Goal: Task Accomplishment & Management: Complete application form

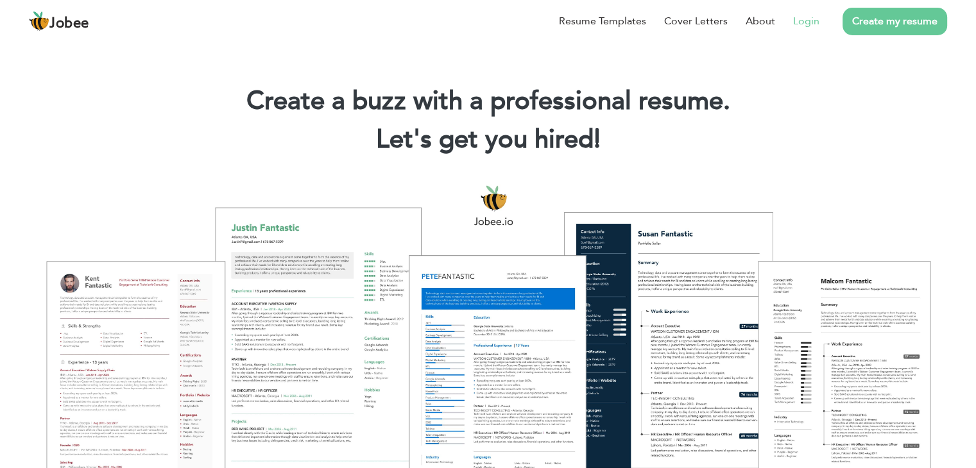
click at [805, 24] on link "Login" at bounding box center [806, 20] width 26 height 15
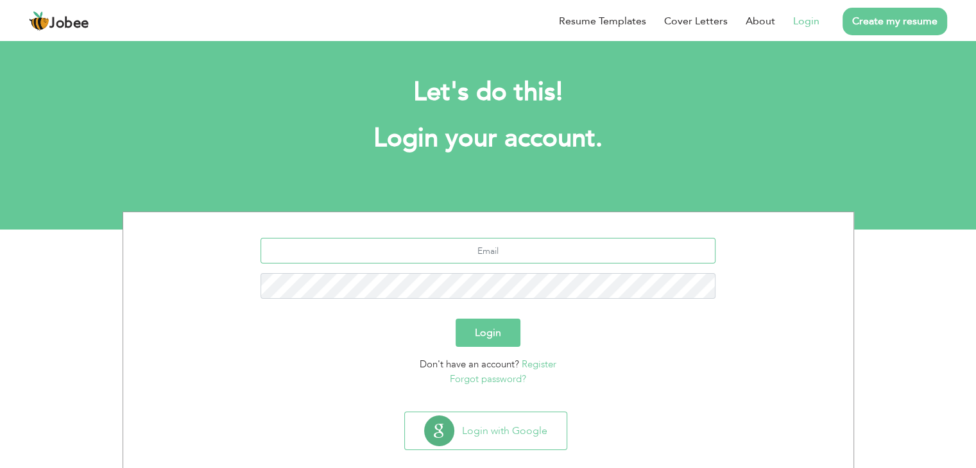
click at [504, 248] on input "text" at bounding box center [488, 251] width 455 height 26
type input "[EMAIL_ADDRESS][DOMAIN_NAME]"
click at [456, 319] on button "Login" at bounding box center [488, 333] width 65 height 28
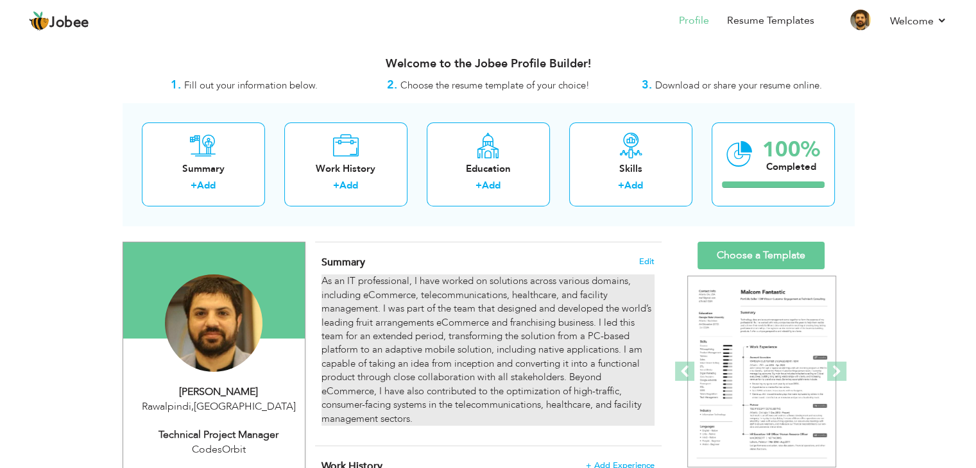
click at [551, 344] on p "As an IT professional, I have worked on solutions across various domains, inclu…" at bounding box center [487, 350] width 332 height 151
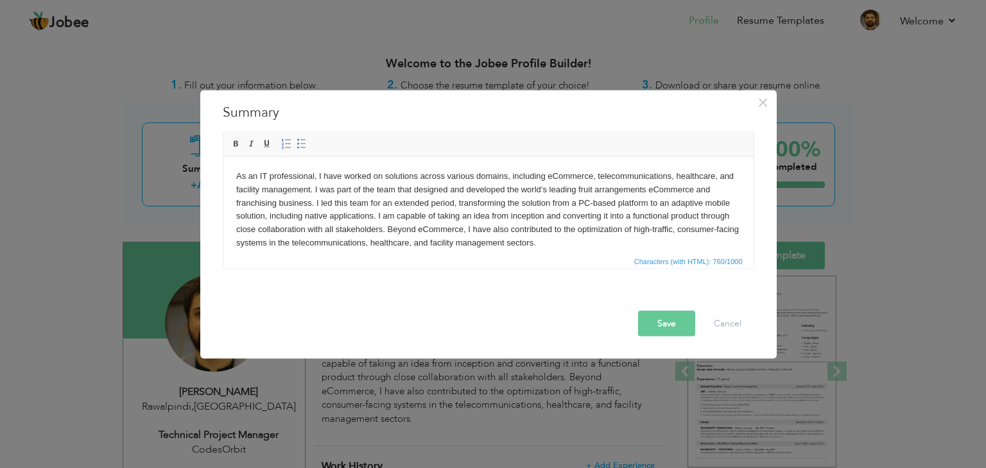
click at [572, 240] on p "As an IT professional, I have worked on solutions across various domains, inclu…" at bounding box center [487, 209] width 504 height 80
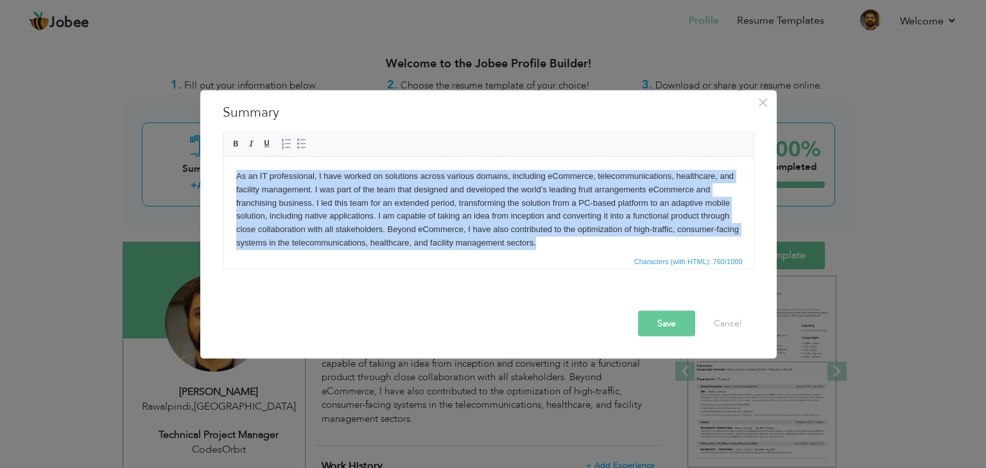
click at [572, 240] on p "As an IT professional, I have worked on solutions across various domains, inclu…" at bounding box center [487, 209] width 504 height 80
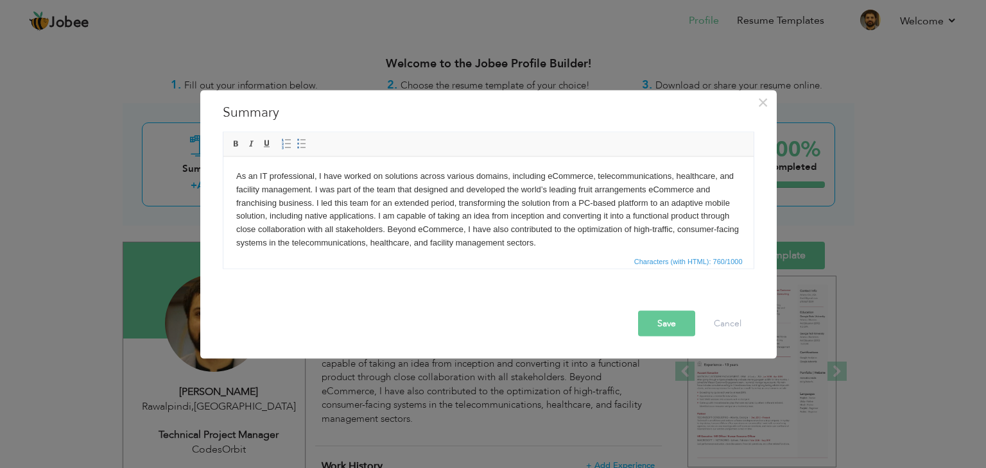
click at [535, 218] on p "As an IT professional, I have worked on solutions across various domains, inclu…" at bounding box center [487, 209] width 504 height 80
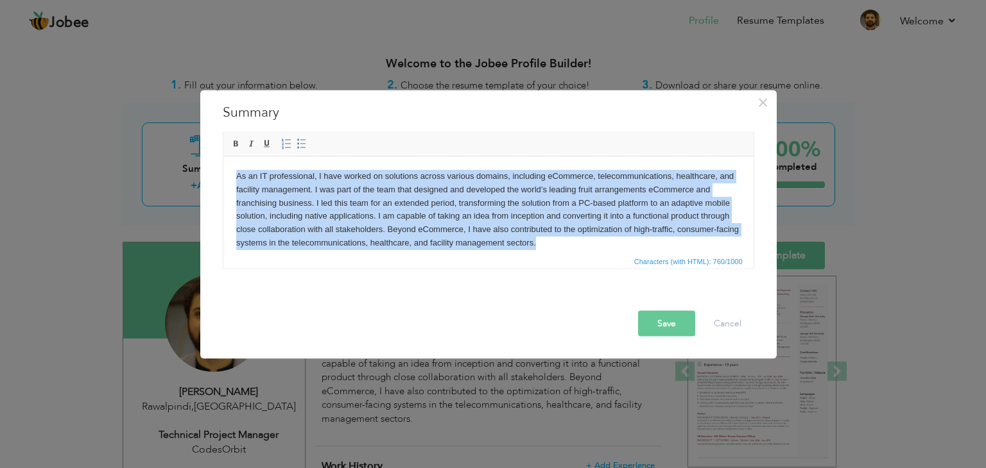
click at [535, 218] on p "As an IT professional, I have worked on solutions across various domains, inclu…" at bounding box center [487, 209] width 504 height 80
copy p "As an IT professional, I have worked on solutions across various domains, inclu…"
click at [398, 188] on p "As an IT professional, I have worked on solutions across various domains, inclu…" at bounding box center [487, 209] width 504 height 80
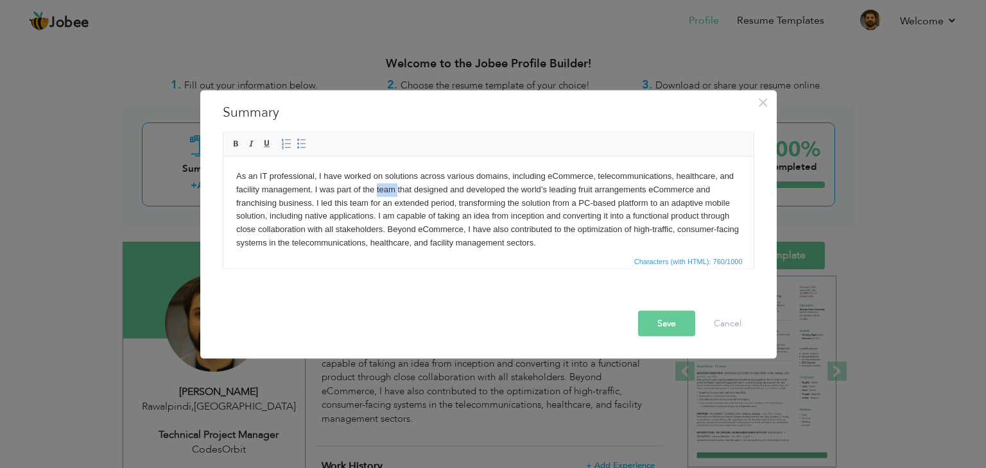
click at [398, 188] on p "As an IT professional, I have worked on solutions across various domains, inclu…" at bounding box center [487, 209] width 504 height 80
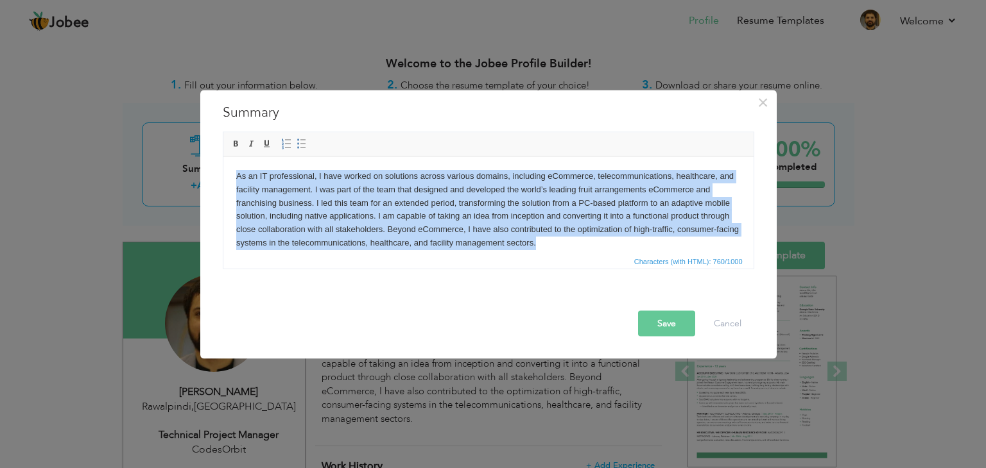
click at [398, 188] on p "As an IT professional, I have worked on solutions across various domains, inclu…" at bounding box center [487, 209] width 504 height 80
click at [635, 218] on p "As an IT professional, I have worked on solutions across various domains, inclu…" at bounding box center [487, 209] width 504 height 80
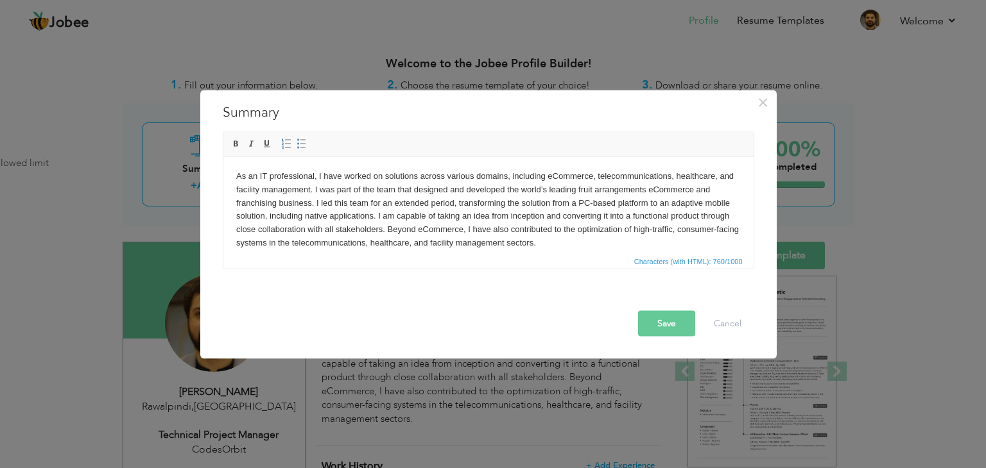
click at [635, 218] on p "As an IT professional, I have worked on solutions across various domains, inclu…" at bounding box center [487, 209] width 504 height 80
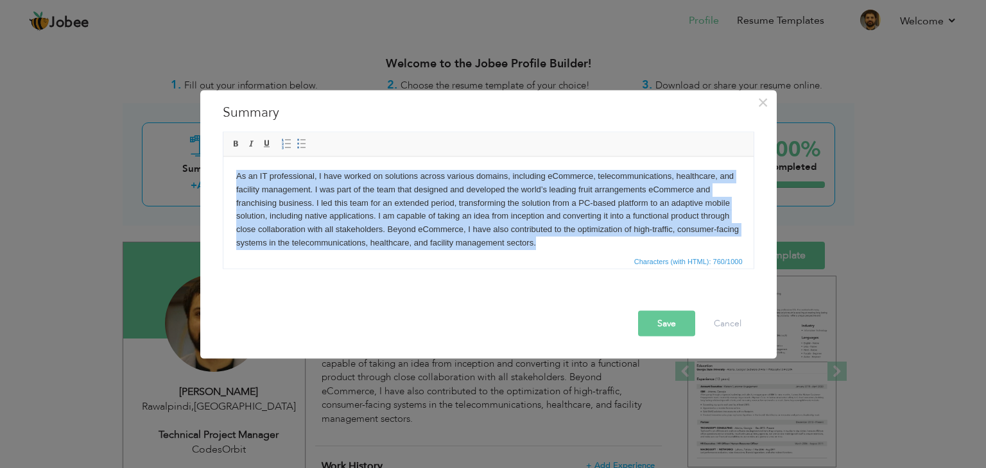
click at [610, 228] on p "As an IT professional, I have worked on solutions across various domains, inclu…" at bounding box center [487, 209] width 504 height 80
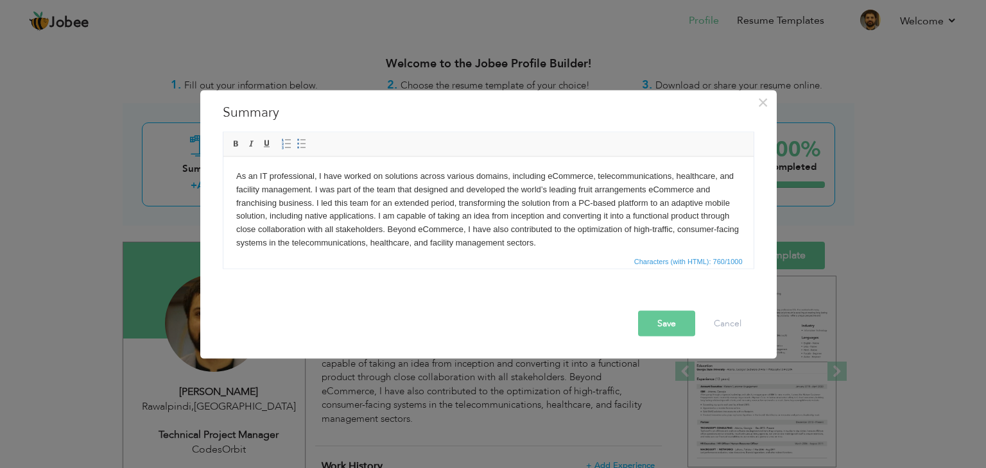
click at [572, 246] on p "As an IT professional, I have worked on solutions across various domains, inclu…" at bounding box center [487, 209] width 504 height 80
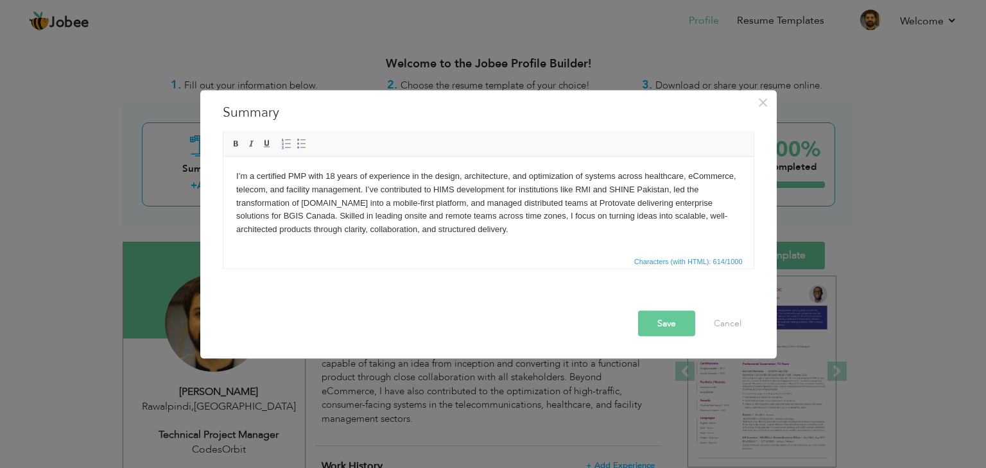
click at [669, 193] on p "I’m a certified PMP with 18 years of experience in the design, architecture, an…" at bounding box center [487, 202] width 504 height 67
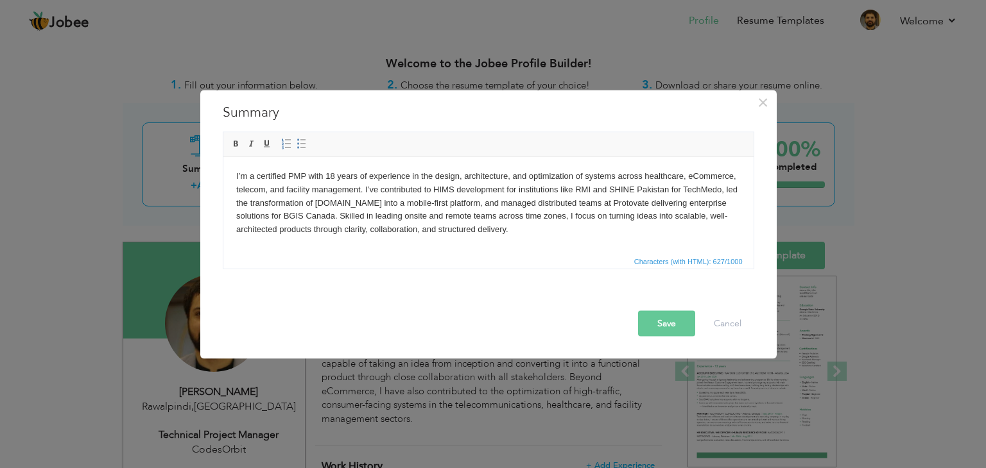
click at [510, 234] on p "I’m a certified PMP with 18 years of experience in the design, architecture, an…" at bounding box center [487, 202] width 504 height 67
click at [314, 202] on p "I’m a certified PMP with 18 years of experience in the design, architecture, an…" at bounding box center [487, 202] width 504 height 67
click at [354, 203] on p "I’m a certified PMP with 18 years of experience in the design, architecture, an…" at bounding box center [487, 202] width 504 height 67
click at [300, 203] on p "I’m a certified PMP with 18 years of experience in the design, architecture, an…" at bounding box center [487, 202] width 504 height 67
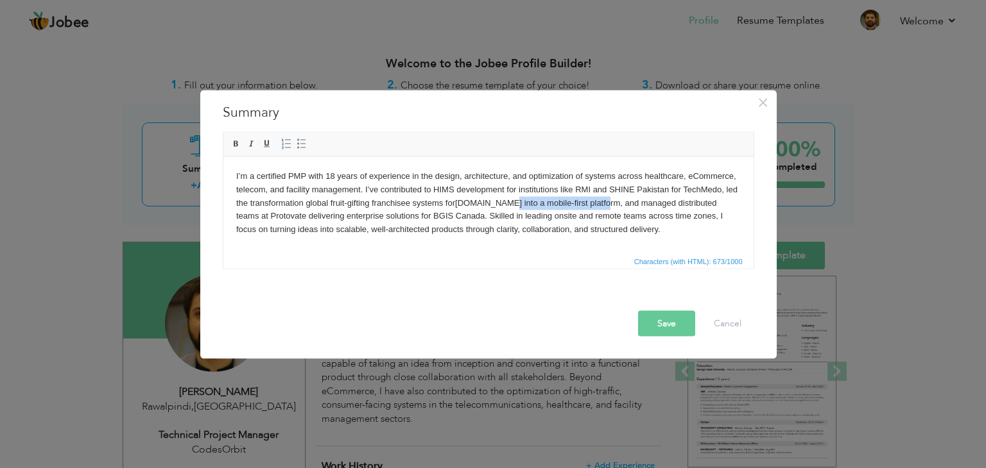
drag, startPoint x: 500, startPoint y: 201, endPoint x: 597, endPoint y: 207, distance: 97.1
click at [597, 207] on p "I’m a certified PMP with 18 years of experience in the design, architecture, an…" at bounding box center [487, 202] width 504 height 67
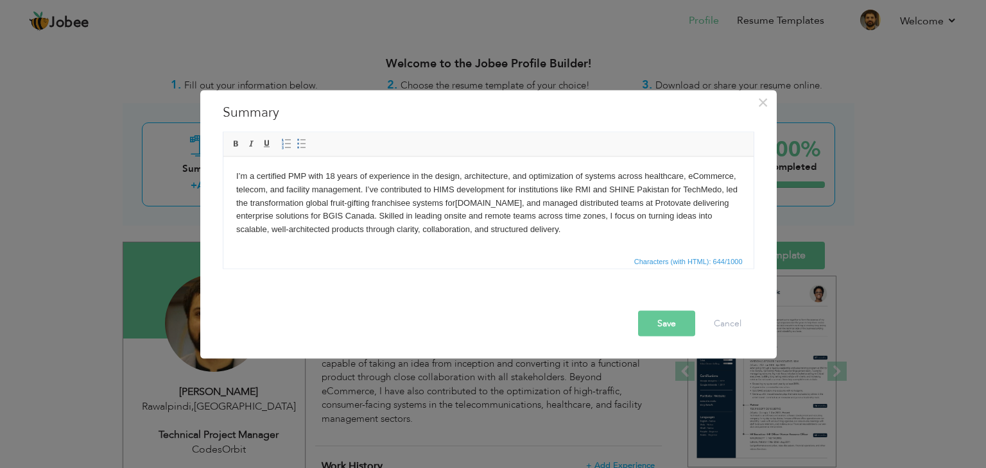
click at [248, 203] on p "I’m a certified PMP with 18 years of experience in the design, architecture, an…" at bounding box center [487, 202] width 504 height 67
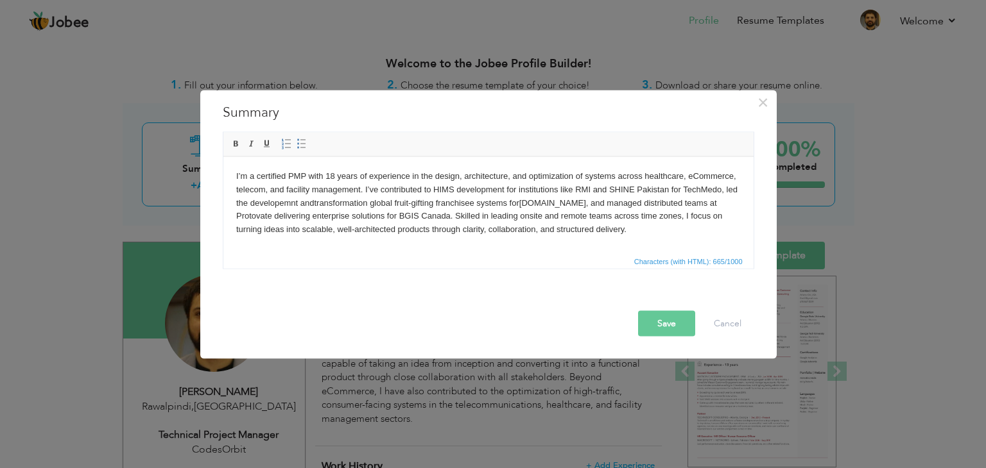
click at [610, 224] on p "I’m a certified PMP with 18 years of experience in the design, architecture, an…" at bounding box center [487, 202] width 504 height 67
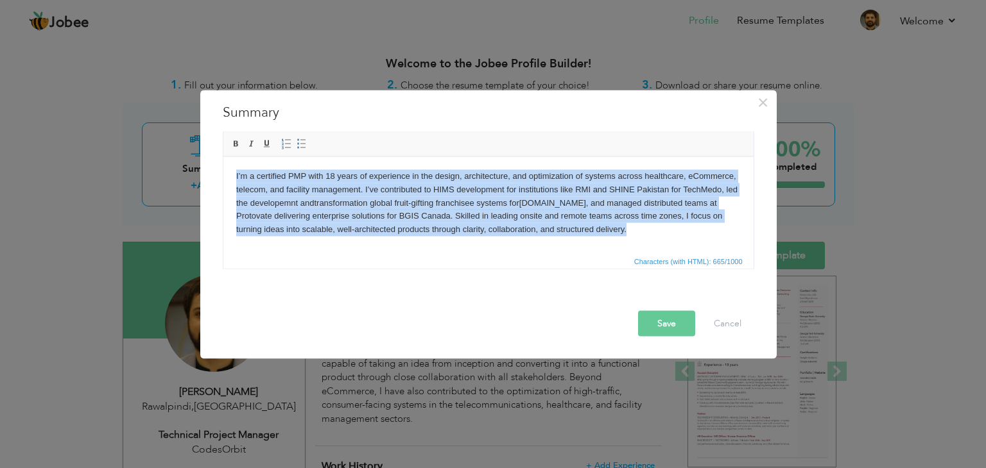
click at [610, 224] on p "I’m a certified PMP with 18 years of experience in the design, architecture, an…" at bounding box center [487, 202] width 504 height 67
click at [375, 206] on p "I’m a certified PMP with 18 years of experience in the design, architecture, an…" at bounding box center [487, 202] width 504 height 67
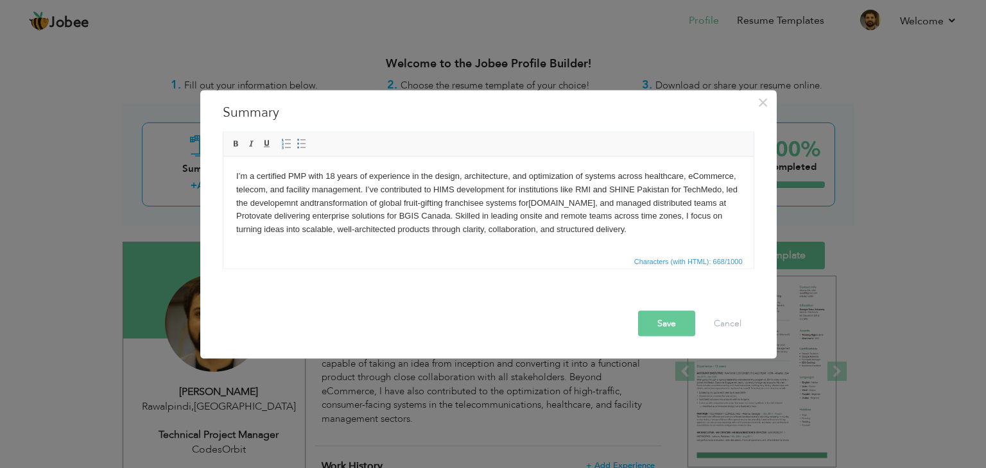
click at [403, 203] on p "I’m a certified PMP with 18 years of experience in the design, architecture, an…" at bounding box center [487, 202] width 504 height 67
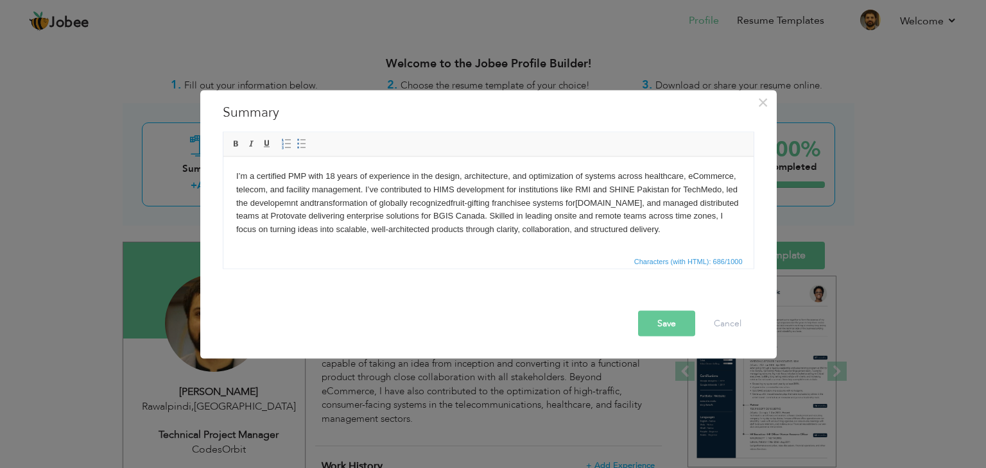
click at [558, 207] on p "I’m a certified PMP with 18 years of experience in the design, architecture, an…" at bounding box center [487, 202] width 504 height 67
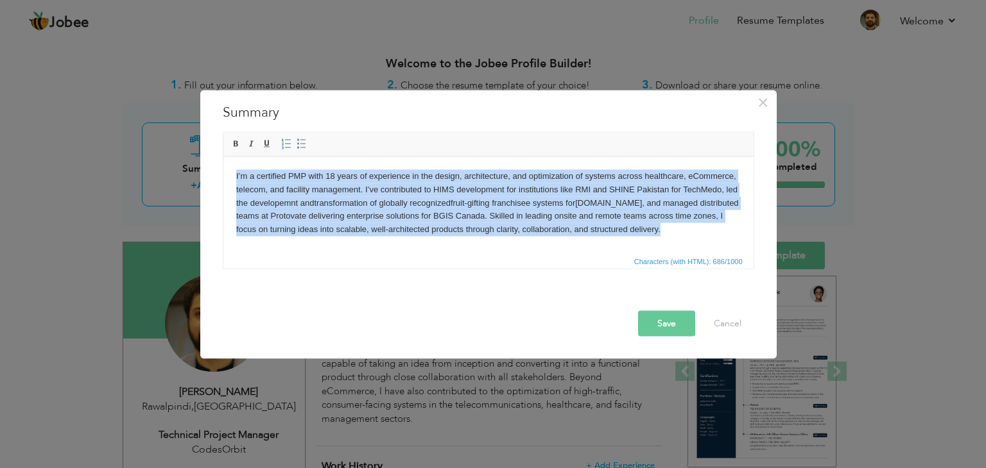
click at [558, 207] on p "I’m a certified PMP with 18 years of experience in the design, architecture, an…" at bounding box center [487, 202] width 504 height 67
copy p "I’m a certified PMP with 18 years of experience in the design, architecture, an…"
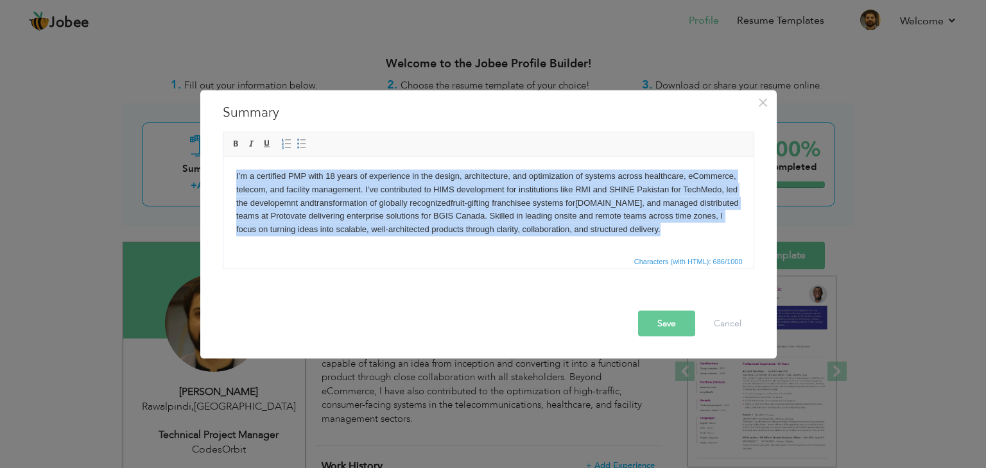
click at [554, 207] on p "I’m a certified PMP with 18 years of experience in the design, architecture, an…" at bounding box center [487, 202] width 504 height 67
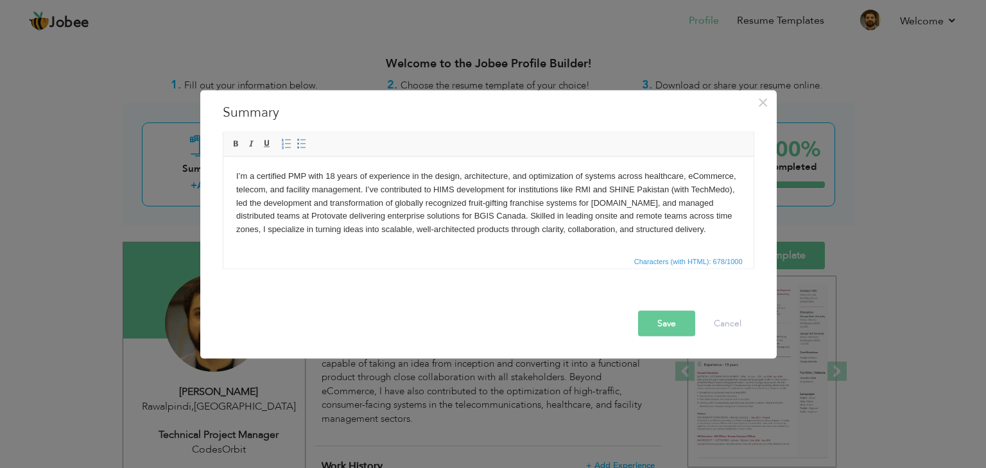
click at [486, 217] on p "I’m a certified PMP with 18 years of experience in the design, architecture, an…" at bounding box center [487, 202] width 504 height 67
click at [676, 330] on button "Save" at bounding box center [666, 324] width 57 height 26
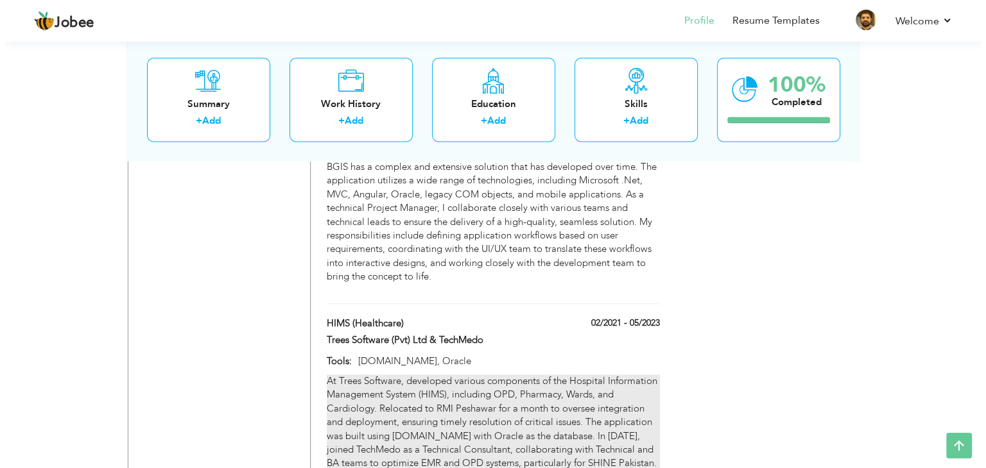
scroll to position [1744, 0]
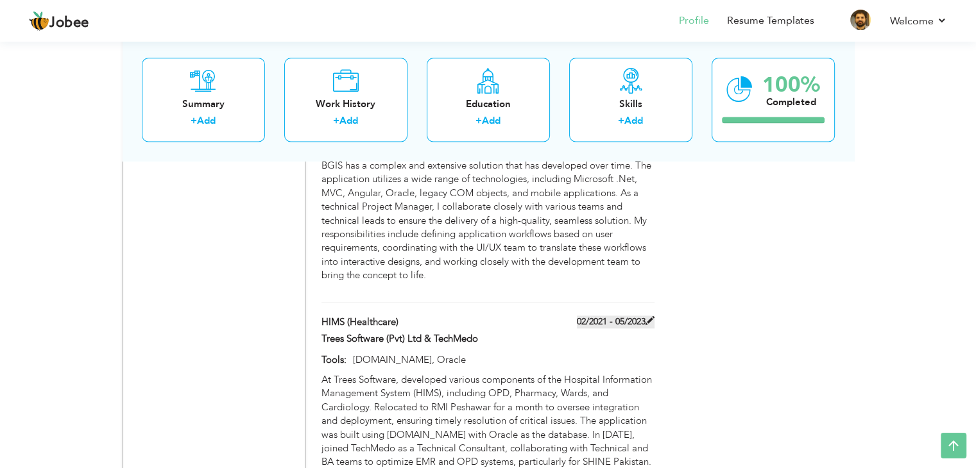
click at [646, 316] on span at bounding box center [650, 320] width 9 height 9
type input "HIMS (Healthcare)"
type input "Trees Software (Pvt) Ltd & TechMedo"
type input "02/2021"
type input "05/2023"
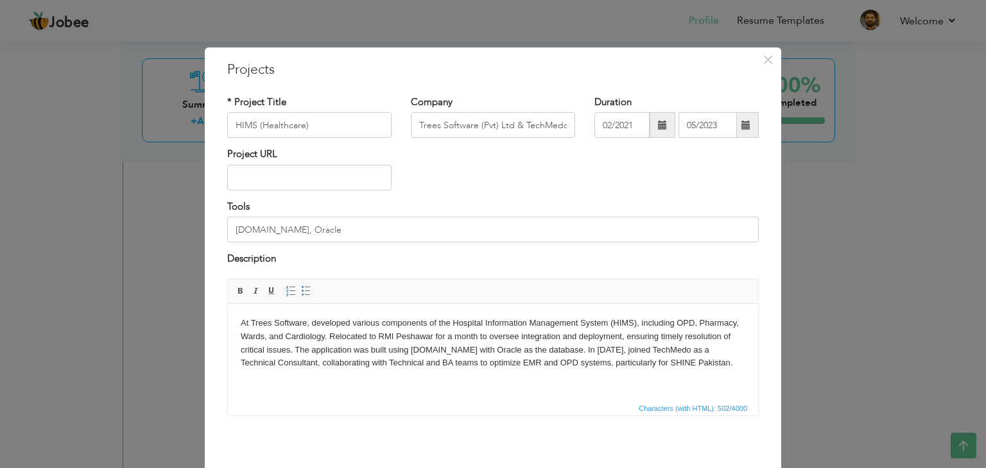
click at [742, 125] on span at bounding box center [745, 125] width 9 height 9
click at [318, 235] on input "ASP.Net, Oracle" at bounding box center [492, 230] width 531 height 26
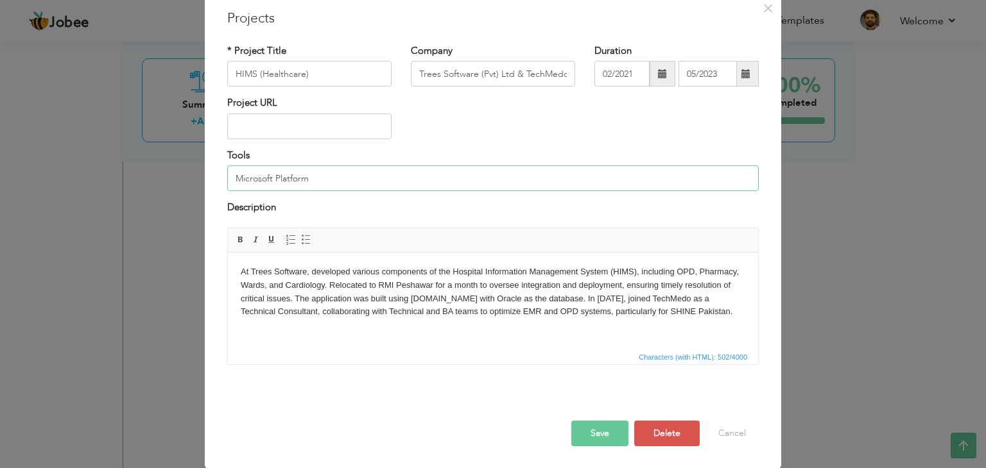
scroll to position [51, 0]
type input "Microsoft Platform"
click at [603, 436] on button "Save" at bounding box center [599, 434] width 57 height 26
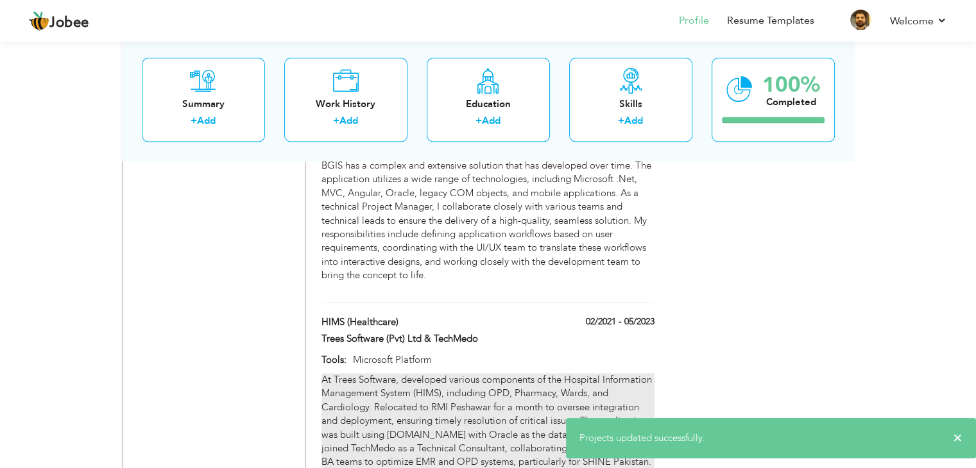
click at [628, 373] on div "At Trees Software, developed various components of the Hospital Information Man…" at bounding box center [487, 421] width 332 height 96
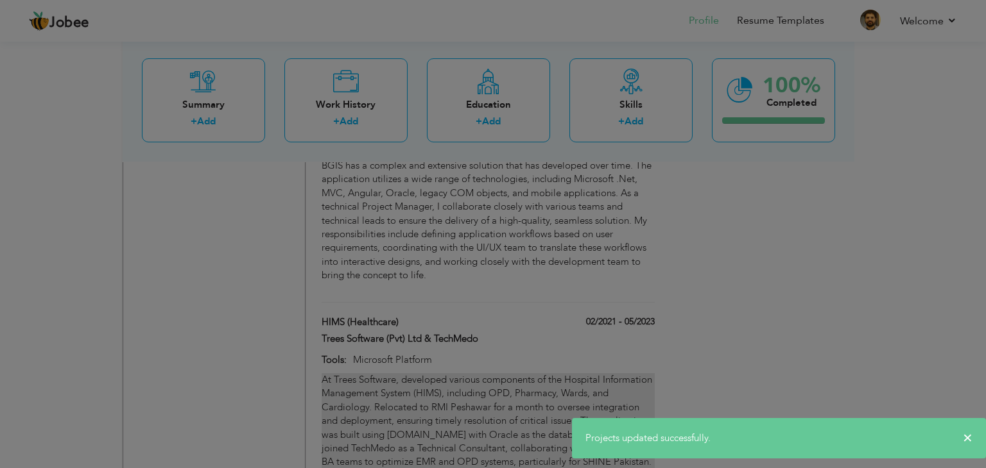
scroll to position [0, 0]
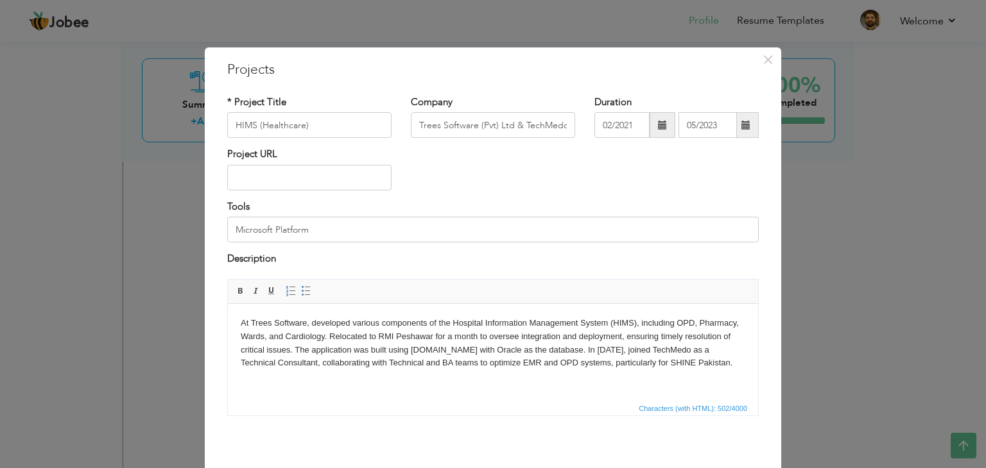
click at [741, 124] on span at bounding box center [745, 125] width 9 height 9
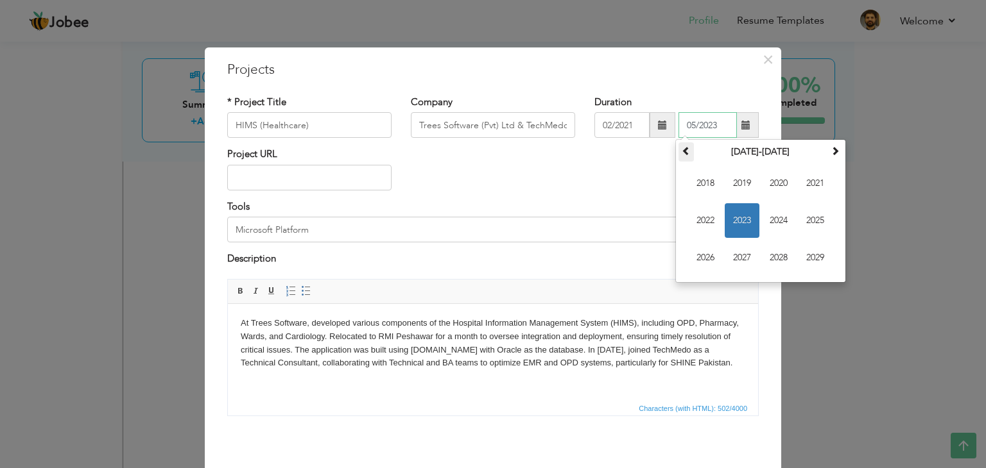
click at [683, 153] on span at bounding box center [685, 150] width 9 height 9
click at [830, 157] on th at bounding box center [834, 151] width 15 height 19
click at [805, 221] on span "2025" at bounding box center [815, 220] width 35 height 35
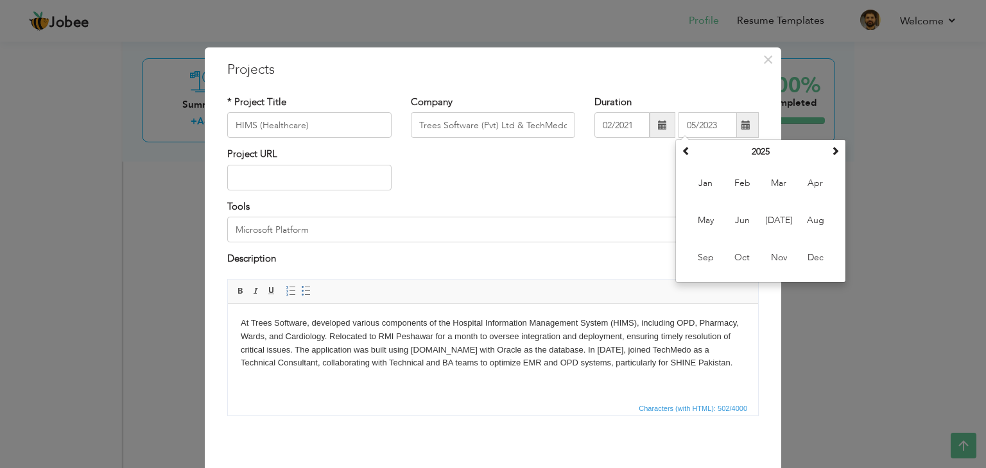
click at [606, 166] on div "Project URL" at bounding box center [493, 174] width 551 height 52
click at [706, 129] on input "05/2023" at bounding box center [707, 125] width 58 height 26
click at [830, 153] on span at bounding box center [834, 150] width 9 height 9
click at [835, 153] on th at bounding box center [834, 151] width 15 height 19
click at [708, 259] on span "Sep" at bounding box center [705, 258] width 35 height 35
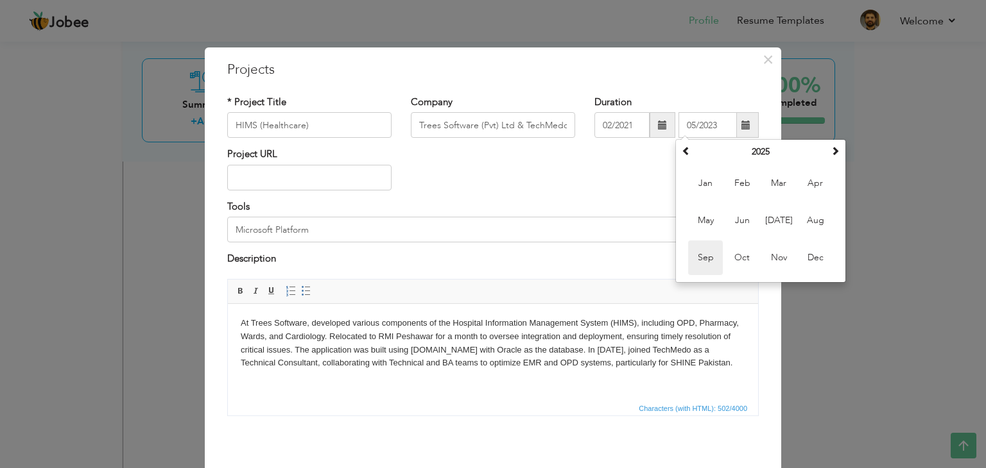
type input "09/2025"
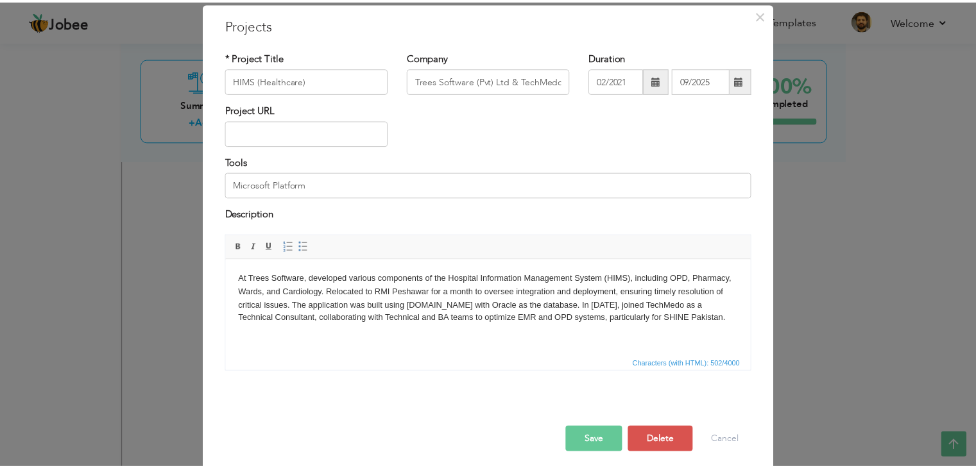
scroll to position [51, 0]
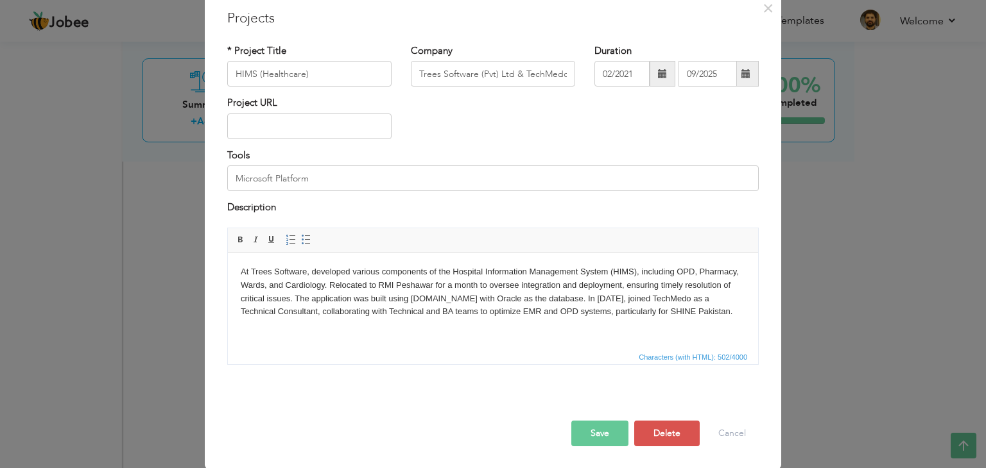
click at [595, 432] on button "Save" at bounding box center [599, 434] width 57 height 26
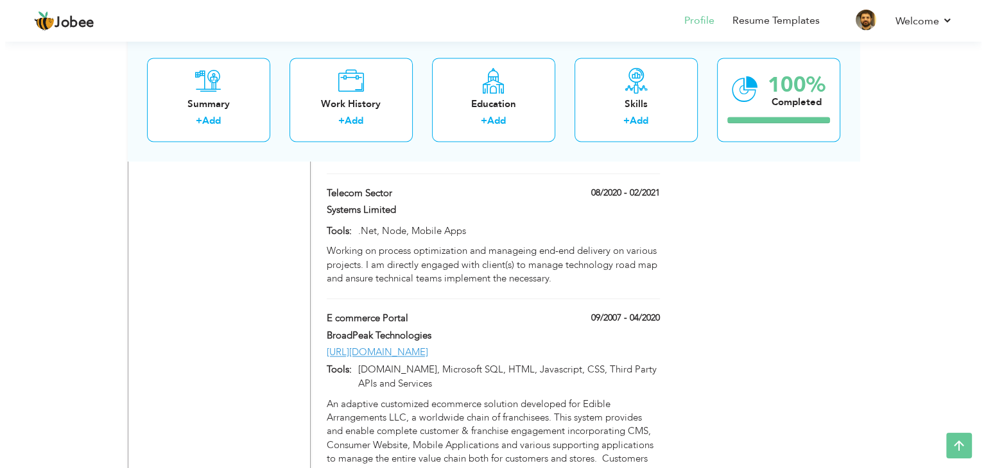
scroll to position [2055, 0]
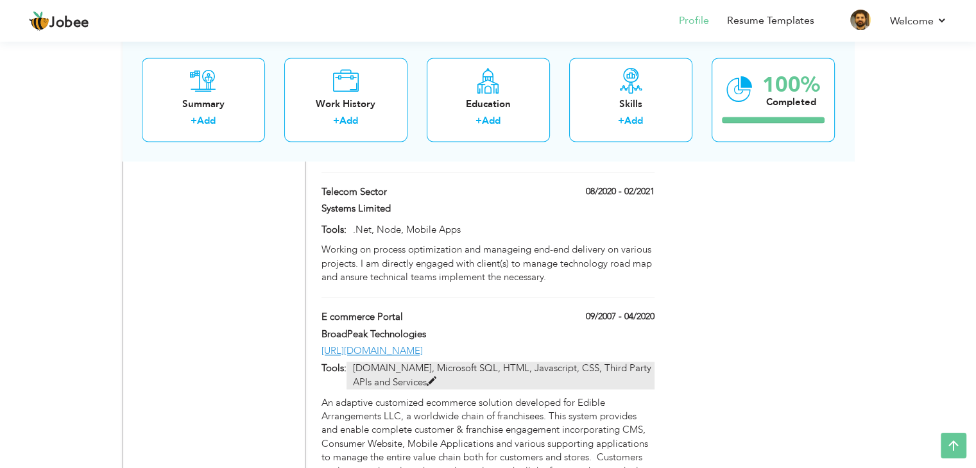
click at [518, 362] on p "ASP.Net, Microsoft SQL, HTML, Javascript, CSS, Third Party APIs and Services" at bounding box center [499, 376] width 307 height 28
type input "E commerce Portal"
type input "BroadPeak Technologies"
type input "09/2007"
type input "04/2020"
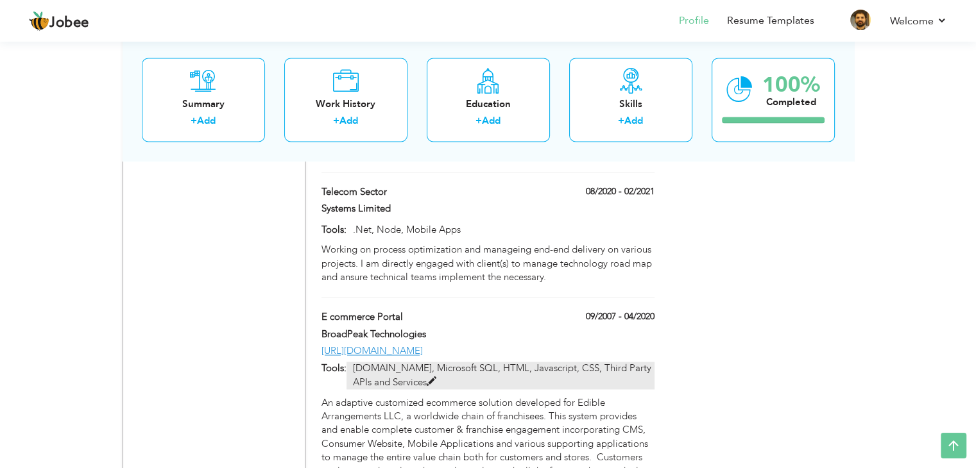
type input "[URL][DOMAIN_NAME]"
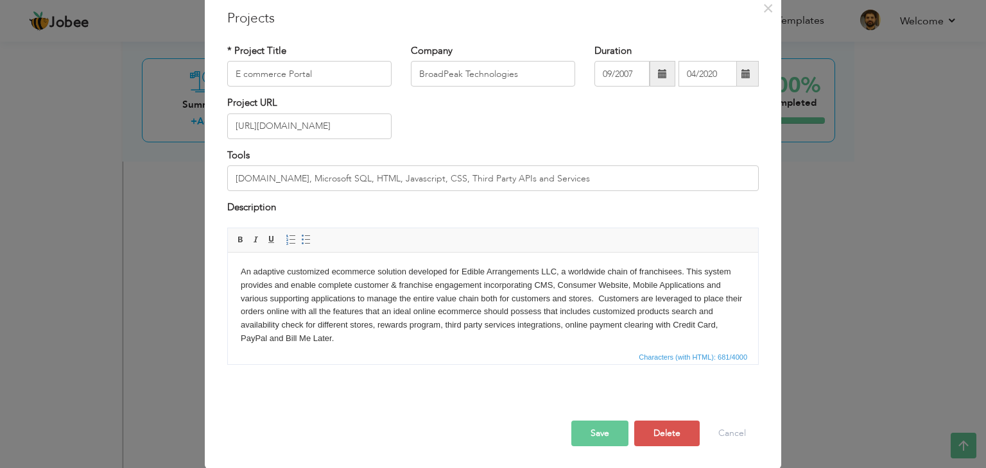
scroll to position [0, 0]
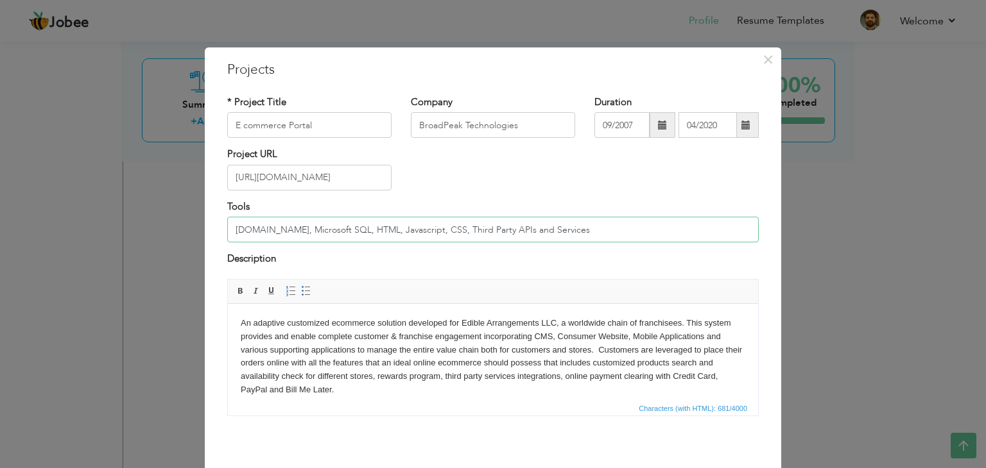
click at [513, 232] on input "ASP.Net, Microsoft SQL, HTML, Javascript, CSS, Third Party APIs and Services" at bounding box center [492, 230] width 531 height 26
type input "Microsoft Platform"
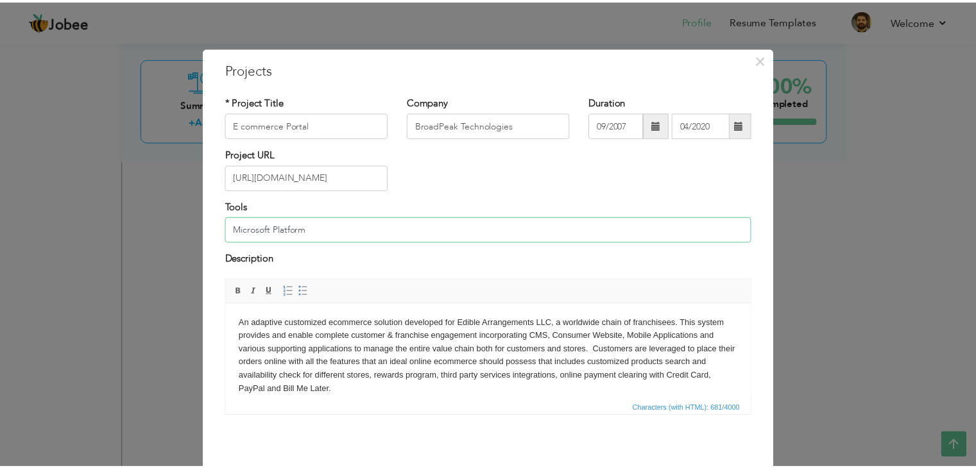
scroll to position [51, 0]
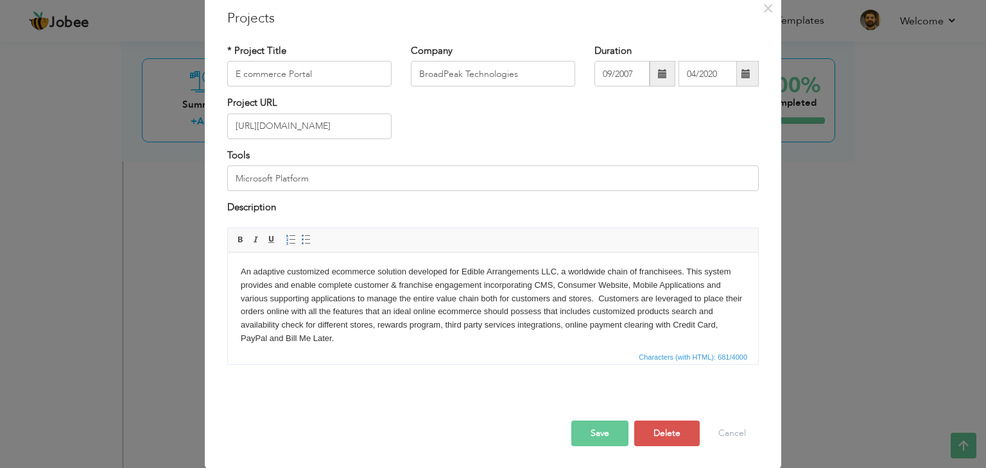
click at [602, 427] on button "Save" at bounding box center [599, 434] width 57 height 26
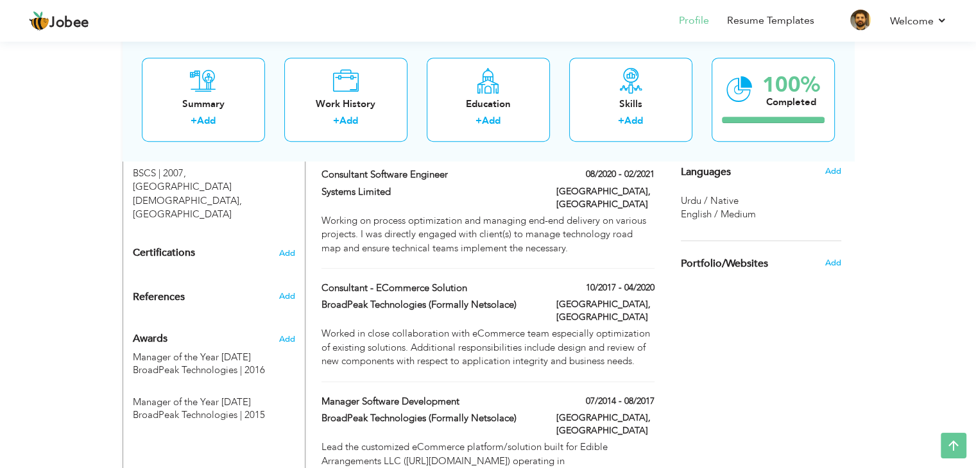
scroll to position [586, 0]
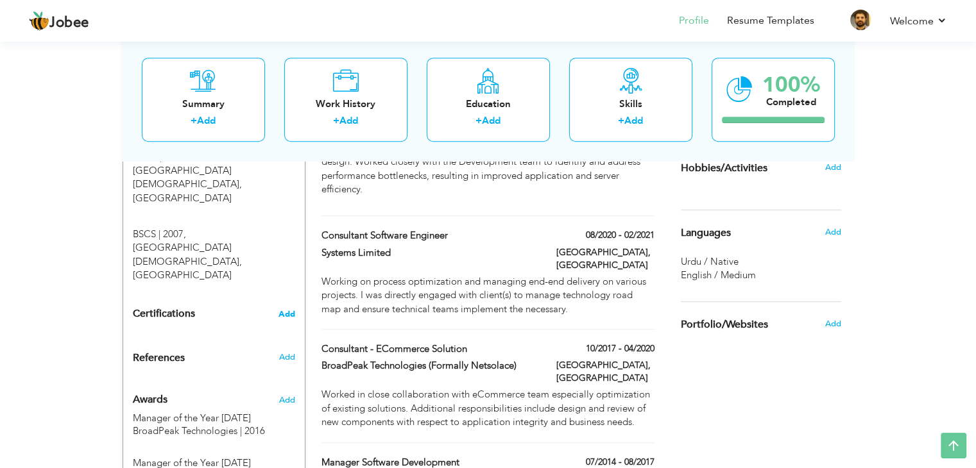
click at [287, 310] on span "Add" at bounding box center [286, 314] width 17 height 9
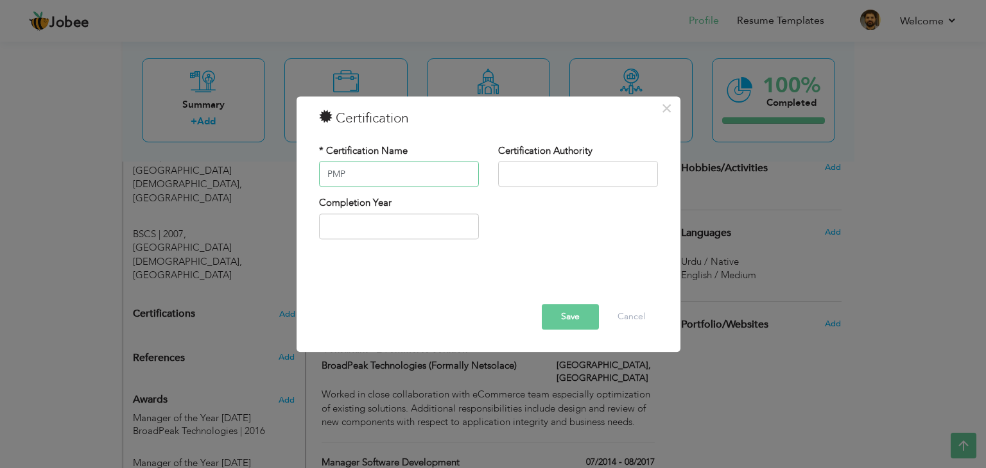
type input "PMP"
type input "PMI"
type input "2025"
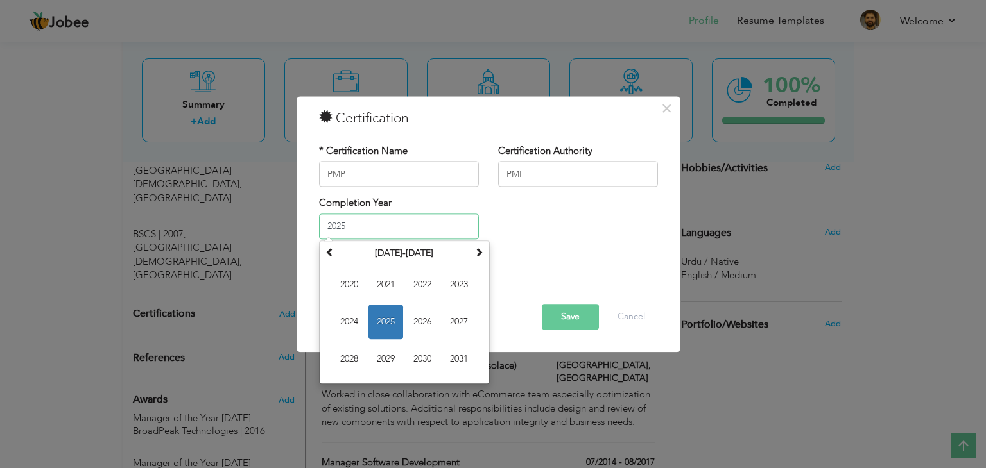
click at [388, 322] on span "2025" at bounding box center [385, 322] width 35 height 35
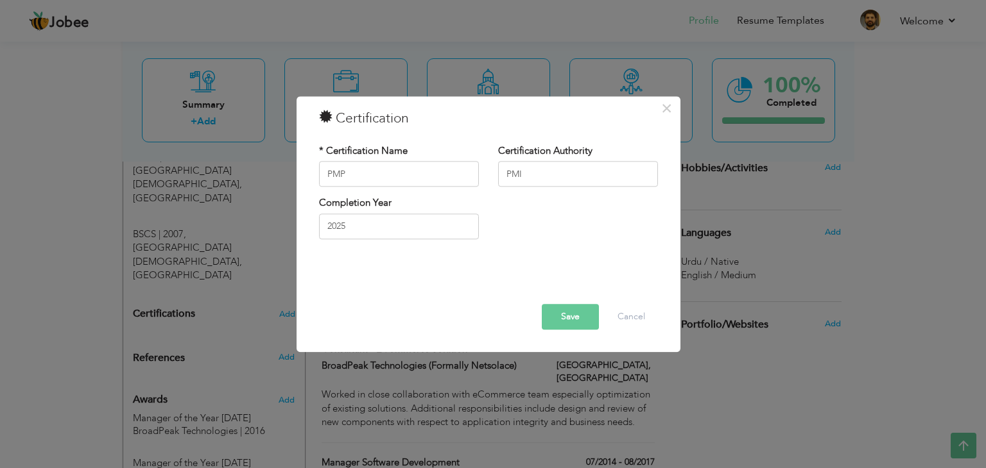
click at [579, 321] on button "Save" at bounding box center [570, 318] width 57 height 26
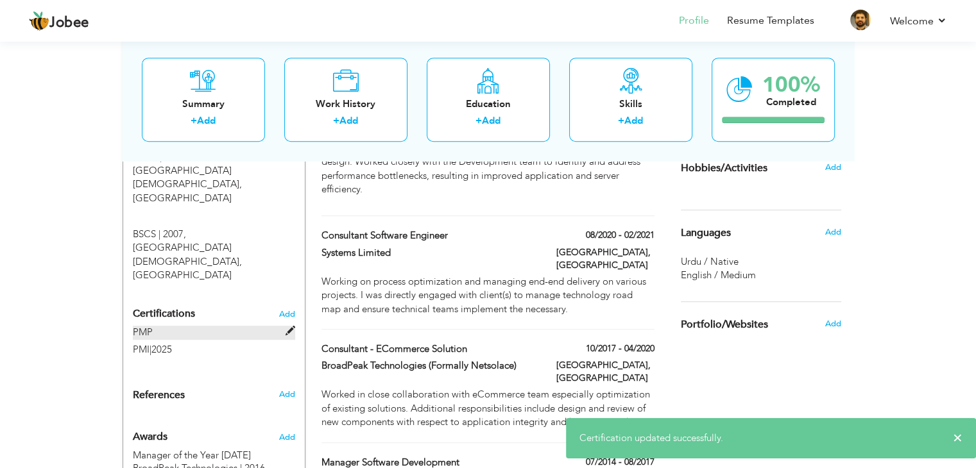
click at [293, 327] on span at bounding box center [291, 332] width 10 height 10
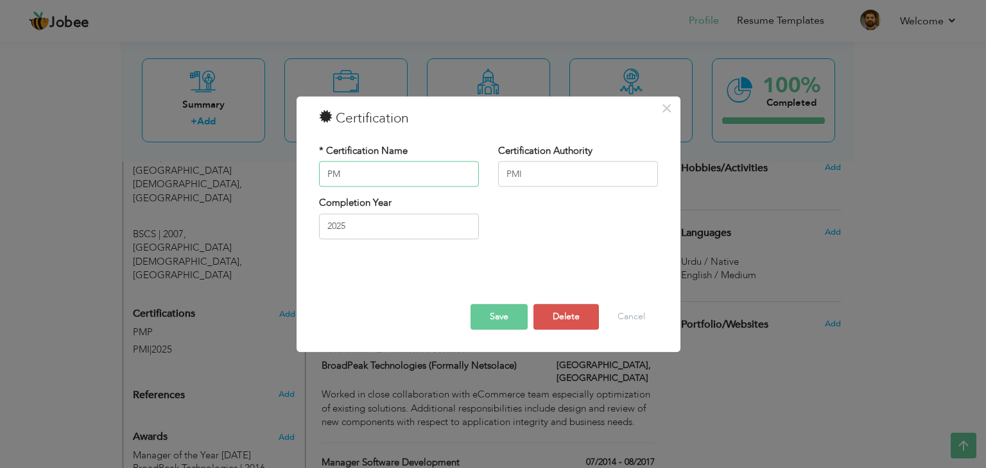
type input "P"
type input "Project Management Professional"
click at [505, 329] on button "Save" at bounding box center [498, 318] width 57 height 26
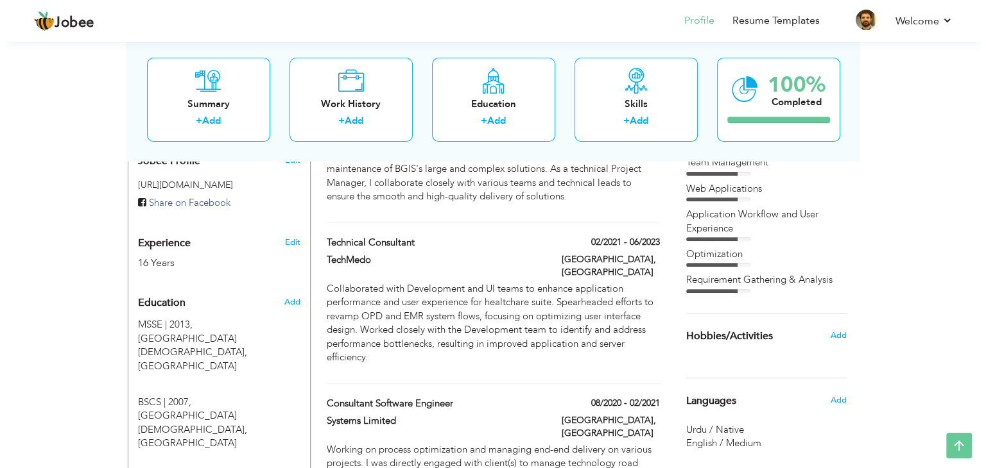
scroll to position [395, 0]
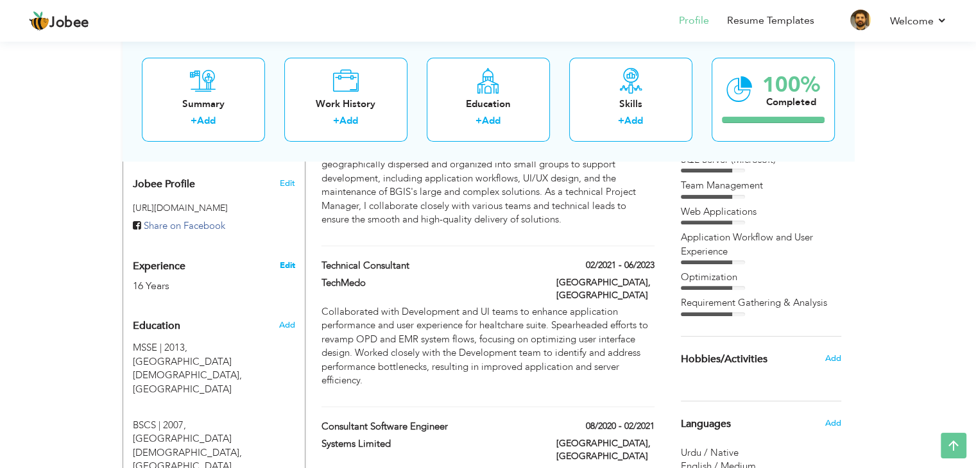
click at [286, 261] on link "Edit" at bounding box center [286, 266] width 15 height 12
type input "[PERSON_NAME]"
type input "923215270611"
select select "number:166"
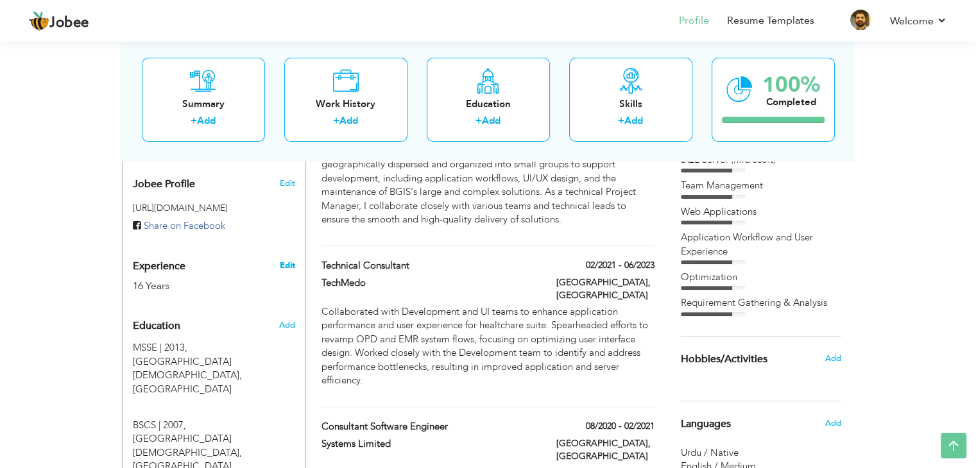
type input "Rawalpindi"
select select "number:18"
type input "CodesOrbit"
type input "Technical Project Manager"
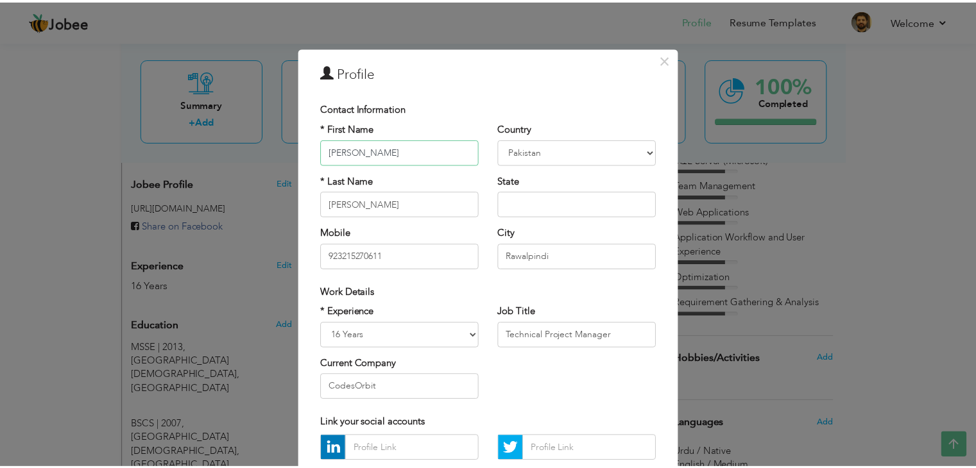
scroll to position [110, 0]
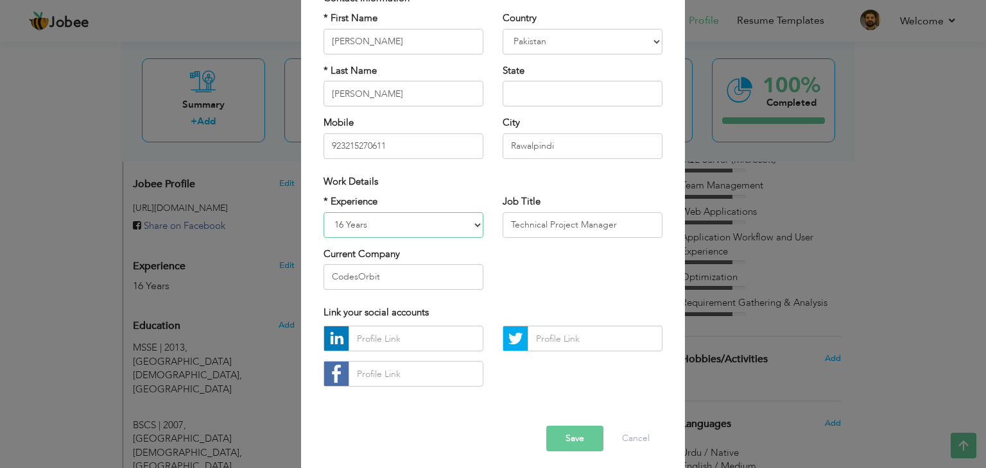
click at [462, 230] on select "Entry Level Less than 1 Year 1 Year 2 Years 3 Years 4 Years 5 Years 6 Years 7 Y…" at bounding box center [403, 225] width 160 height 26
select select "number:20"
click at [323, 212] on select "Entry Level Less than 1 Year 1 Year 2 Years 3 Years 4 Years 5 Years 6 Years 7 Y…" at bounding box center [403, 225] width 160 height 26
click at [569, 432] on button "Save" at bounding box center [574, 439] width 57 height 26
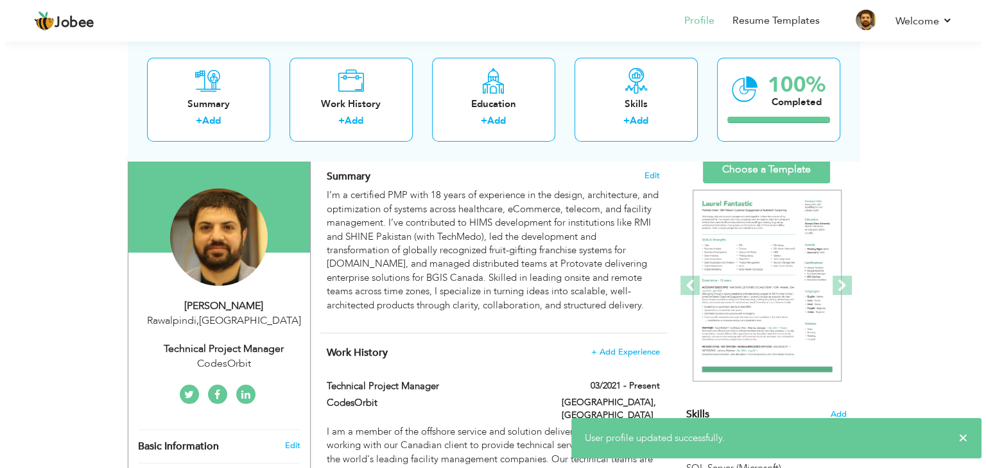
scroll to position [105, 0]
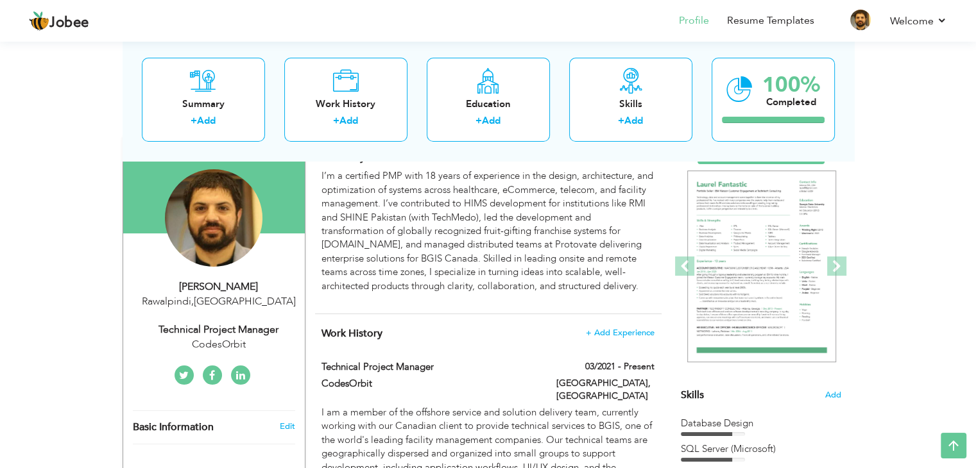
click at [228, 338] on div "CodesOrbit" at bounding box center [219, 345] width 172 height 15
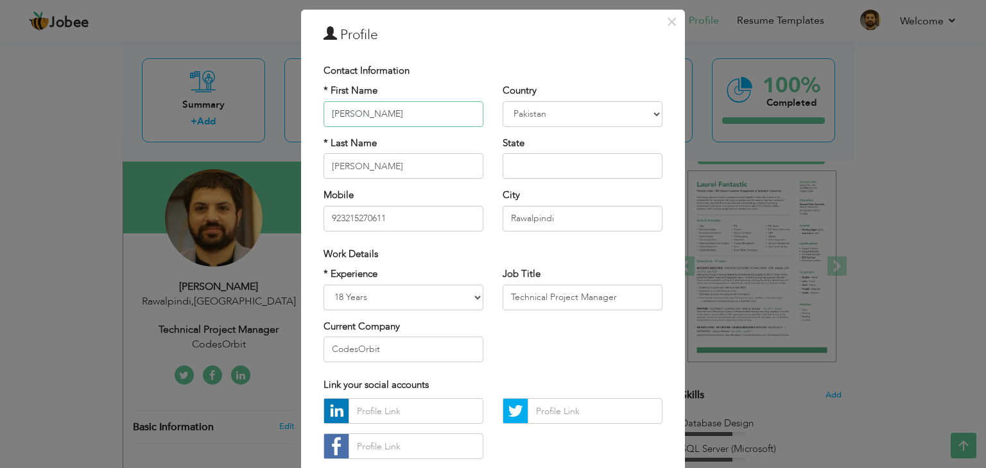
scroll to position [38, 0]
click at [619, 293] on input "Technical Project Manager" at bounding box center [582, 297] width 160 height 26
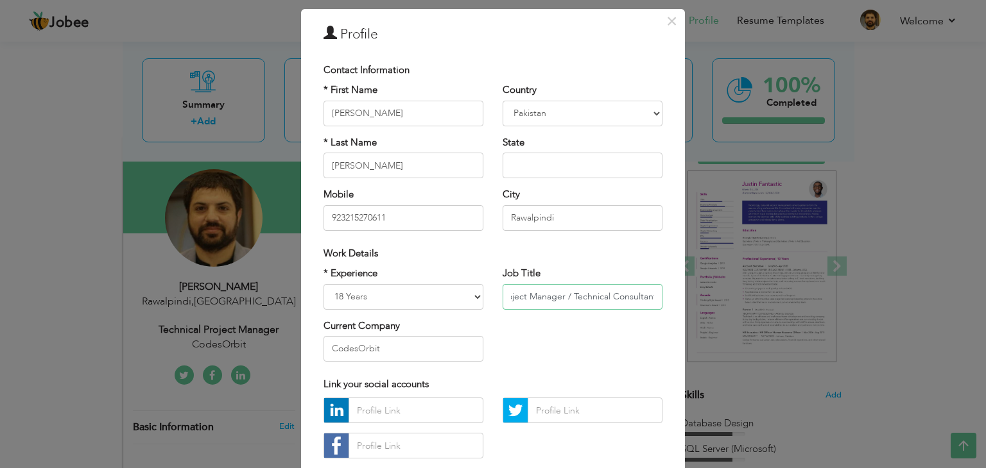
scroll to position [116, 0]
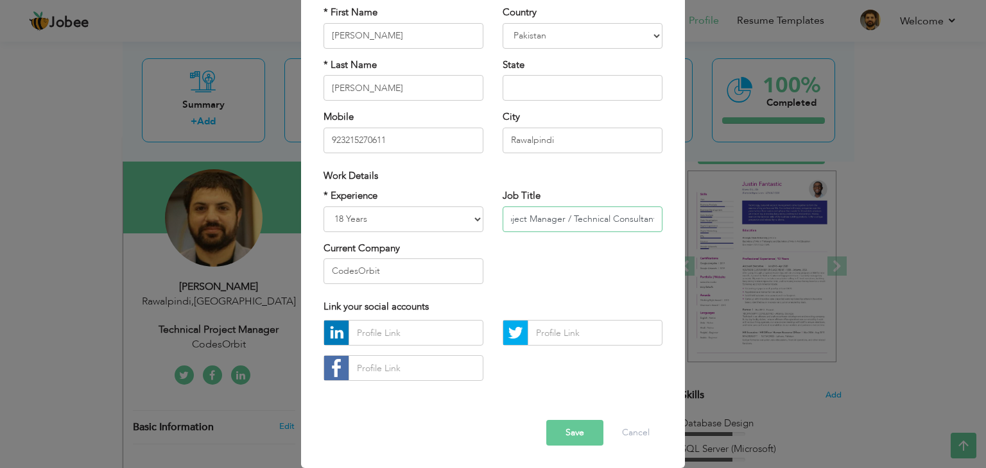
type input "Technical Project Manager / Technical Consultant"
click at [418, 332] on input "text" at bounding box center [415, 333] width 135 height 26
click at [399, 335] on input "text" at bounding box center [415, 333] width 135 height 26
paste input "https://pk.linkedin.com/in/ali-irfan-291bba34"
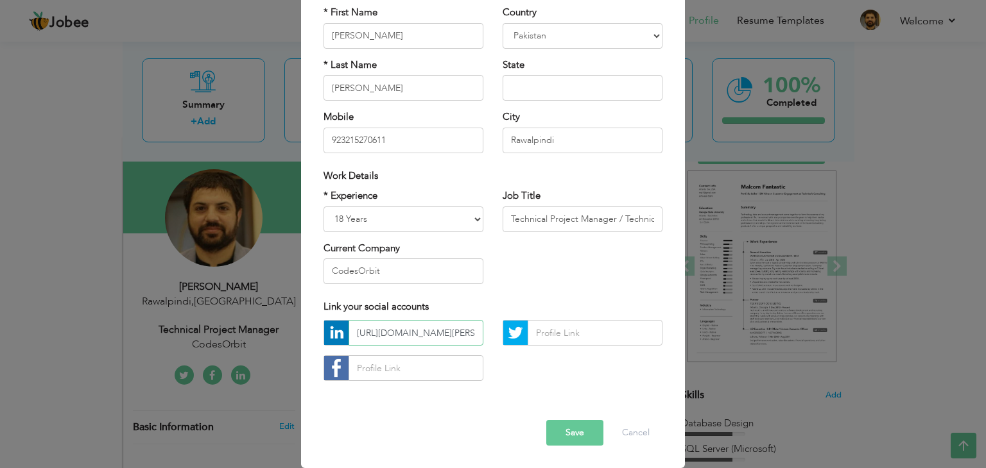
scroll to position [0, 58]
type input "https://pk.linkedin.com/in/ali-irfan-291bba34"
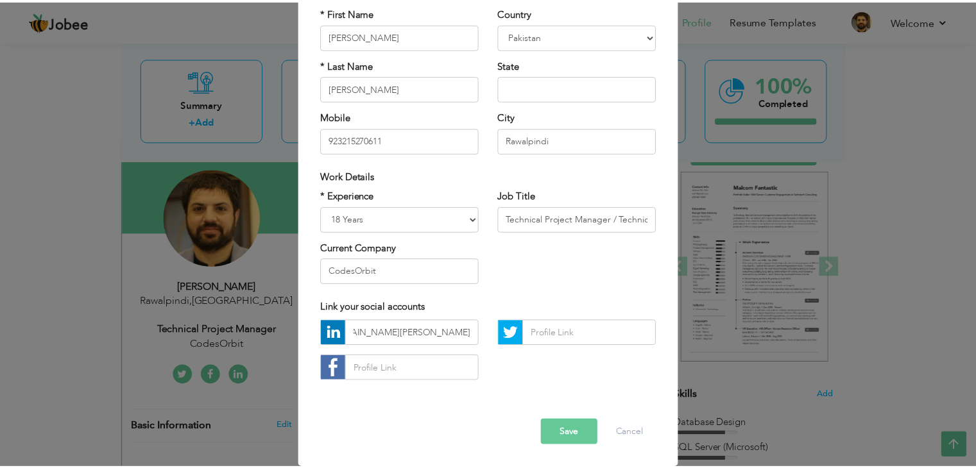
scroll to position [0, 0]
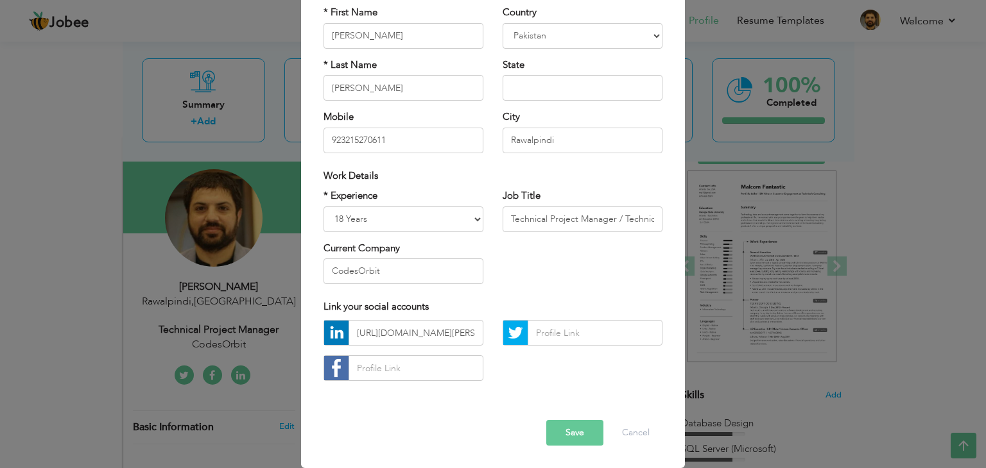
click at [572, 430] on button "Save" at bounding box center [574, 433] width 57 height 26
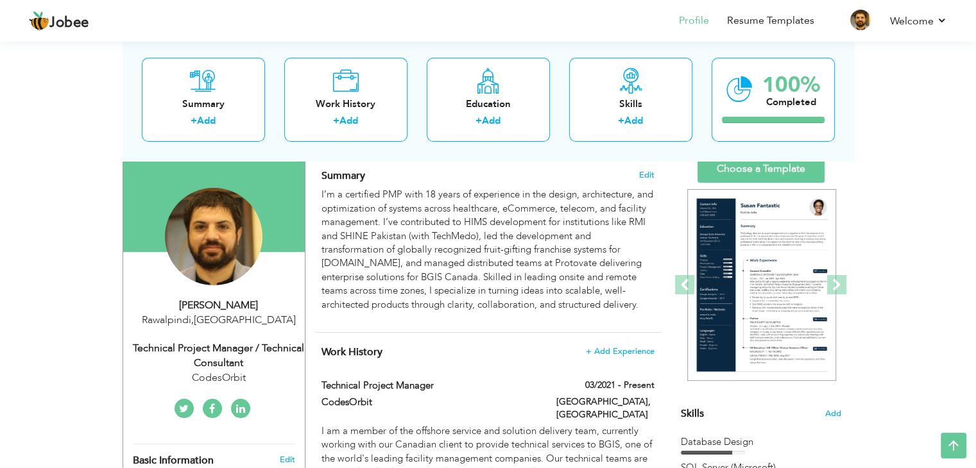
scroll to position [87, 0]
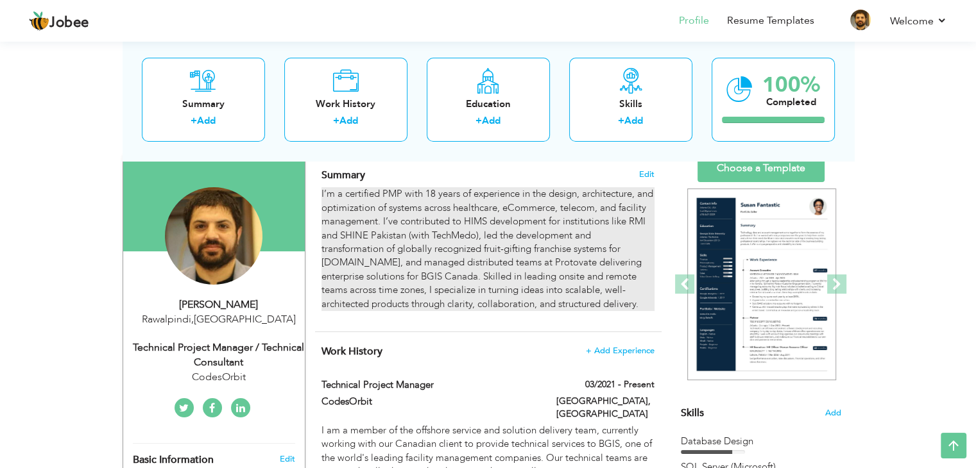
click at [533, 279] on p "I’m a certified PMP with 18 years of experience in the design, architecture, an…" at bounding box center [487, 249] width 332 height 124
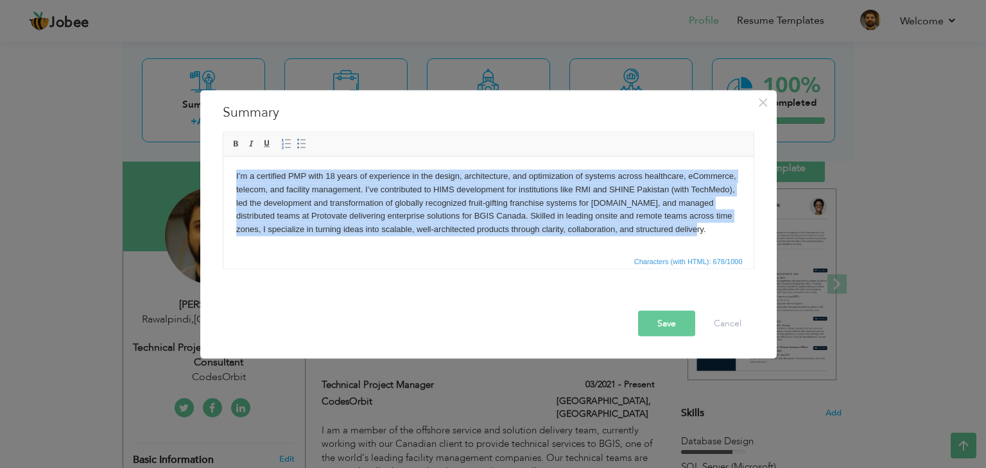
copy p "I’m a certified PMP with 18 years of experience in the design, architecture, an…"
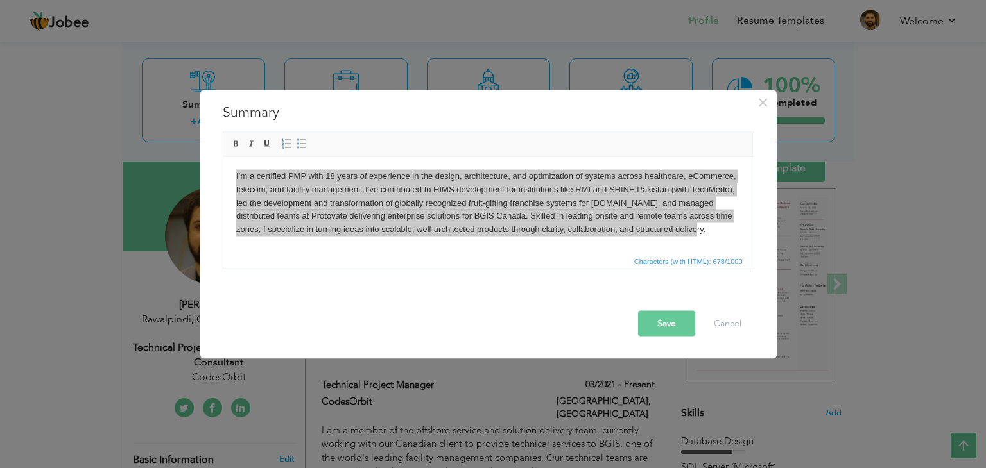
click at [673, 335] on button "Save" at bounding box center [666, 324] width 57 height 26
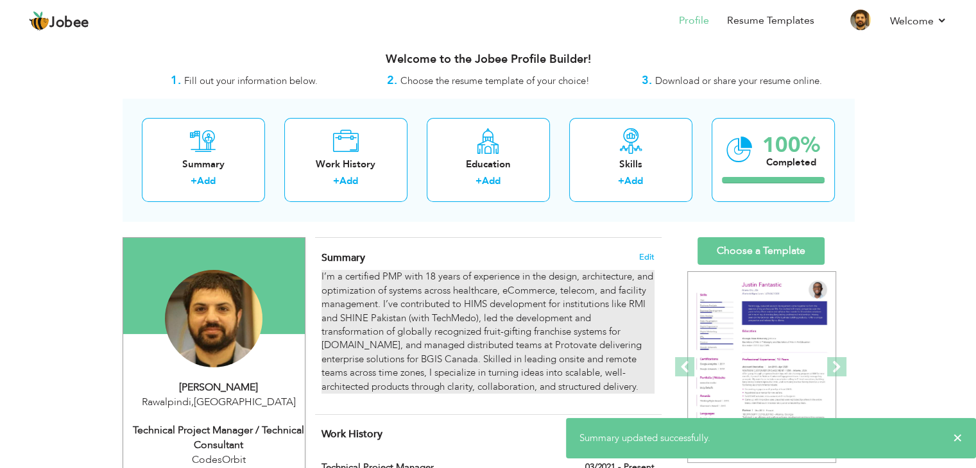
scroll to position [0, 0]
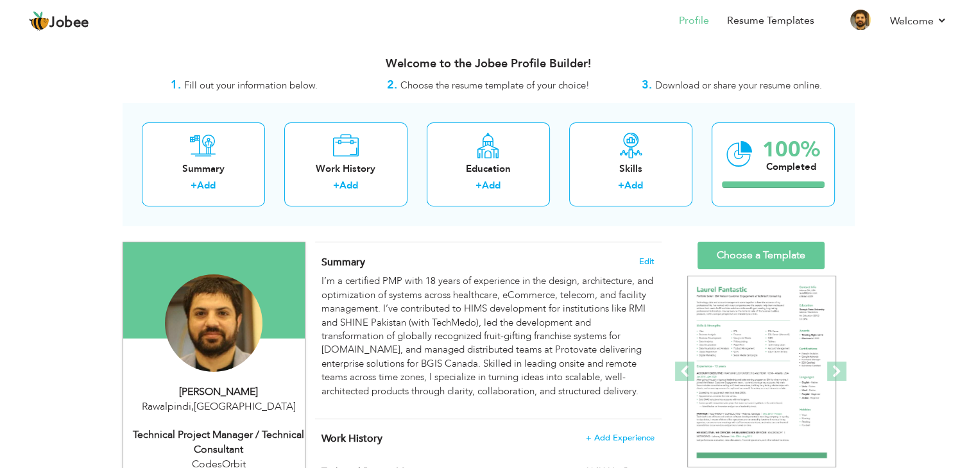
drag, startPoint x: 499, startPoint y: 105, endPoint x: 935, endPoint y: 292, distance: 474.6
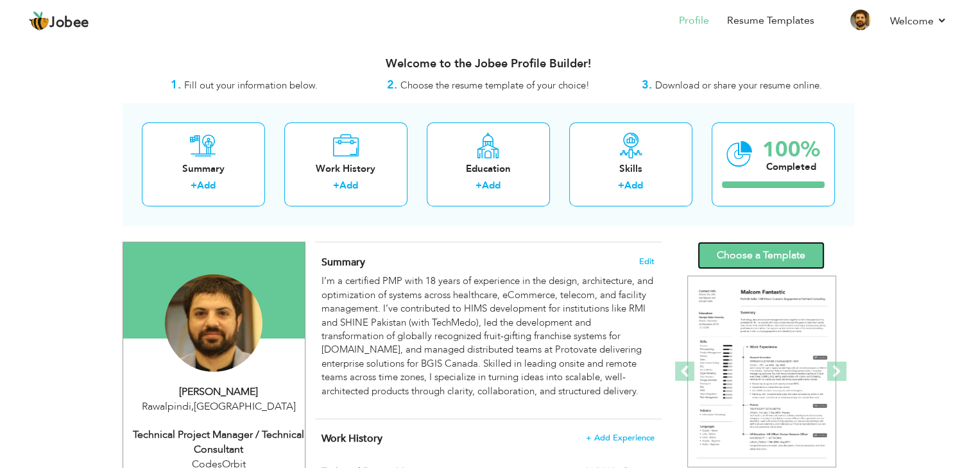
click at [768, 253] on link "Choose a Template" at bounding box center [760, 256] width 127 height 28
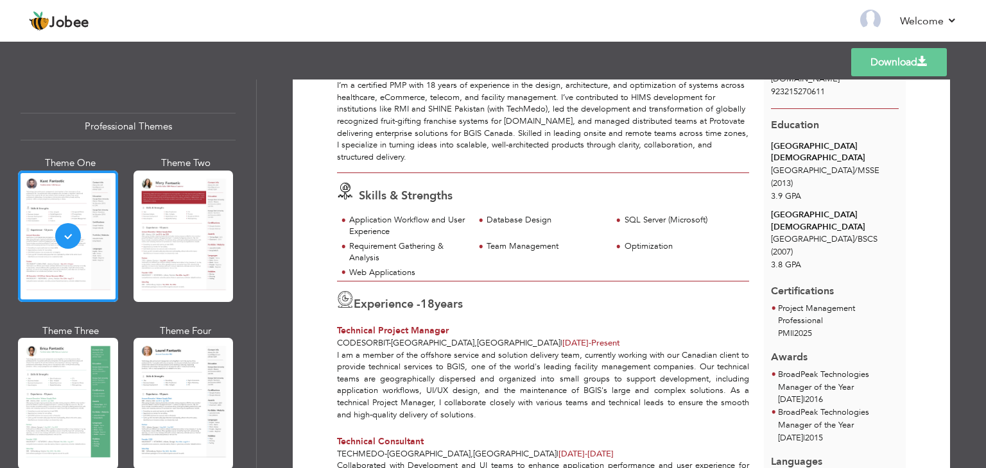
scroll to position [113, 0]
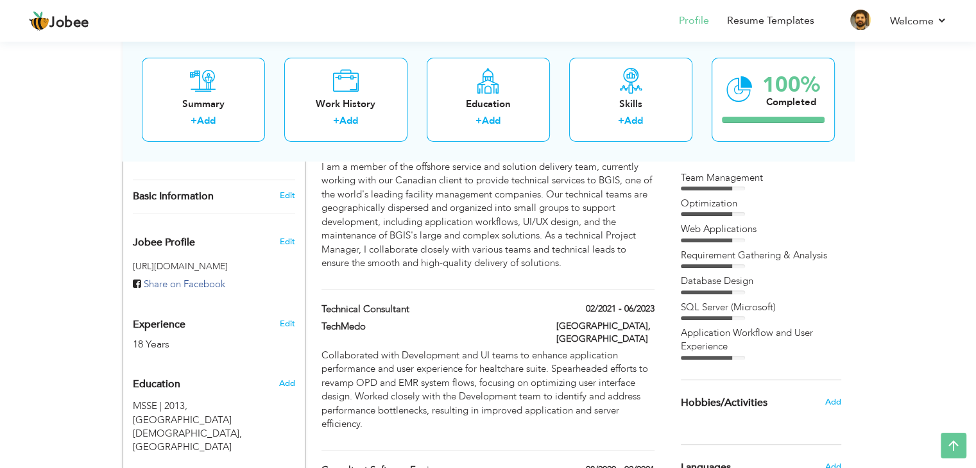
scroll to position [284, 0]
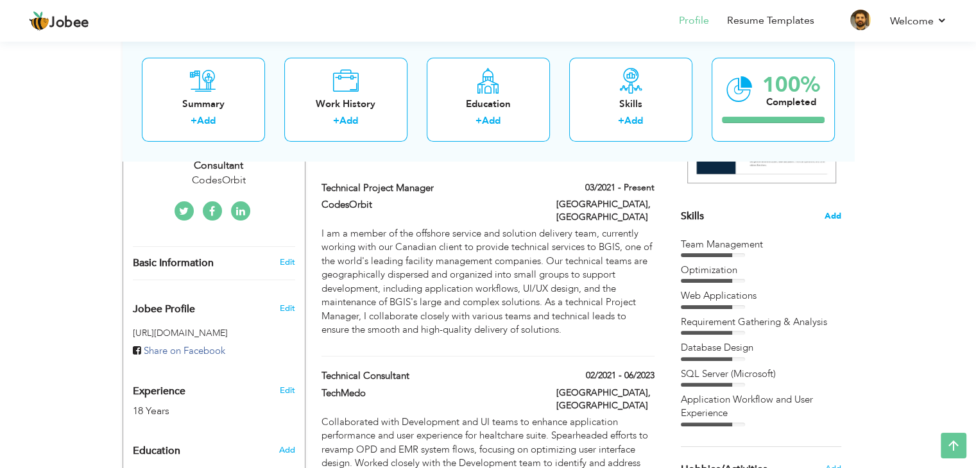
click at [827, 219] on span "Add" at bounding box center [833, 216] width 17 height 12
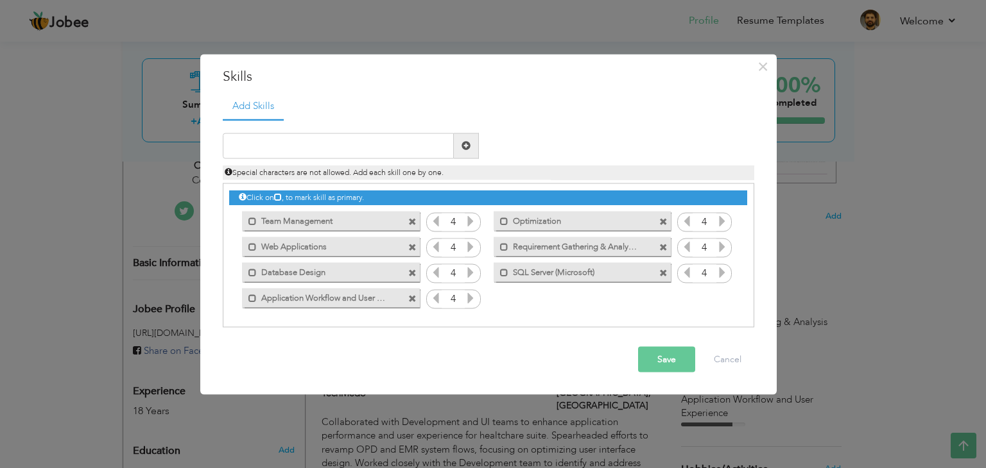
click at [666, 244] on span at bounding box center [663, 248] width 8 height 8
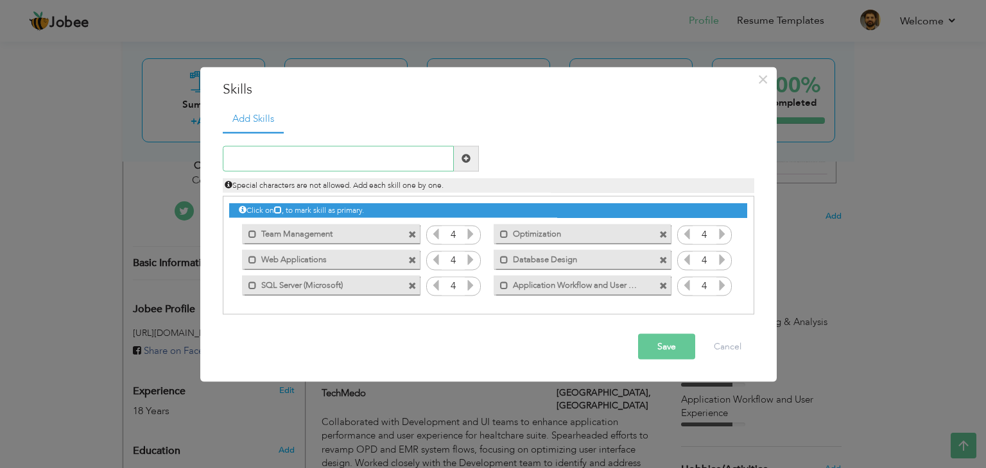
click at [323, 163] on input "text" at bounding box center [338, 159] width 231 height 26
type input "S"
type input "A"
type input "S"
type input "Application Architecture"
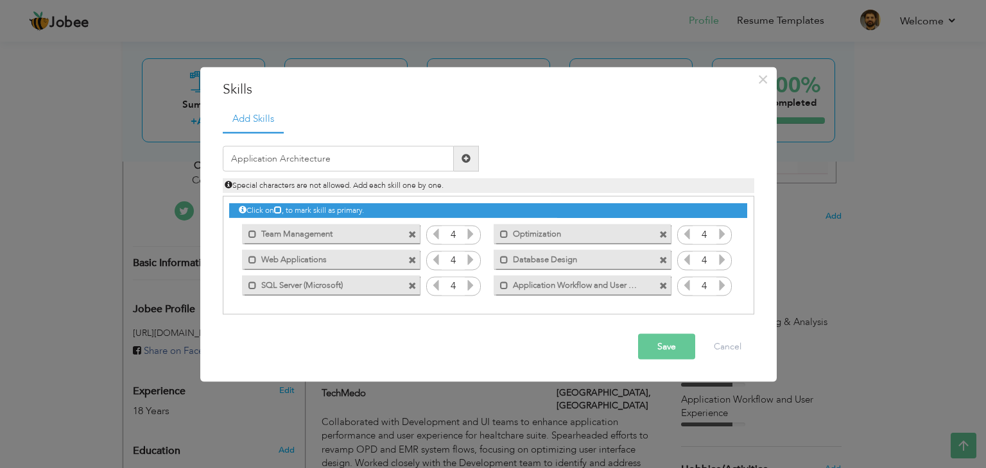
click at [463, 166] on span at bounding box center [466, 159] width 25 height 26
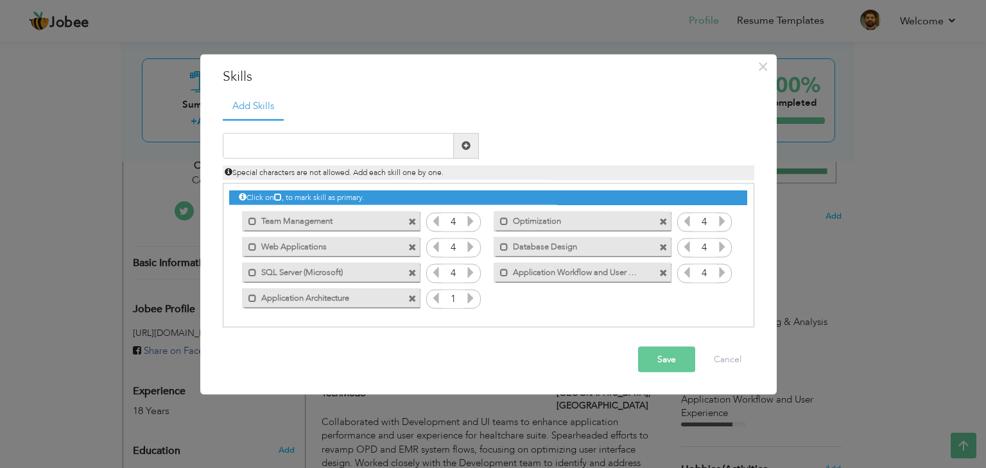
click at [665, 275] on span at bounding box center [663, 273] width 8 height 8
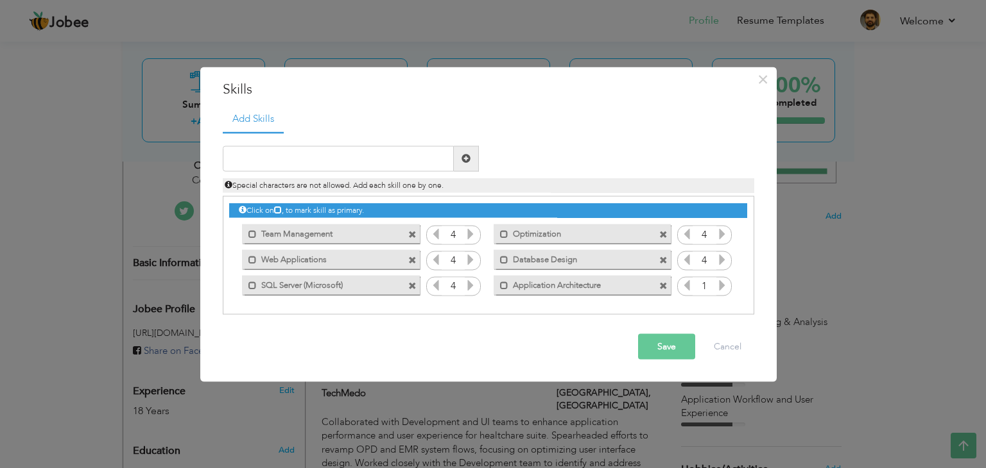
click at [719, 286] on icon at bounding box center [722, 285] width 12 height 12
click at [411, 233] on span at bounding box center [412, 235] width 8 height 8
click at [336, 168] on input "text" at bounding box center [338, 159] width 231 height 26
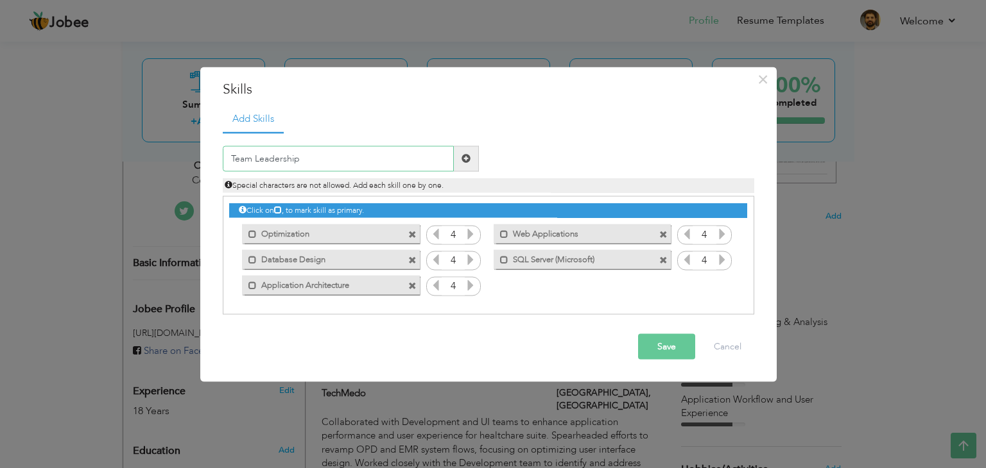
type input "Team Leadership"
click at [463, 157] on span at bounding box center [465, 158] width 9 height 9
click at [378, 146] on input "text" at bounding box center [338, 159] width 231 height 26
type input "Client Engagement"
click at [462, 162] on span at bounding box center [465, 158] width 9 height 9
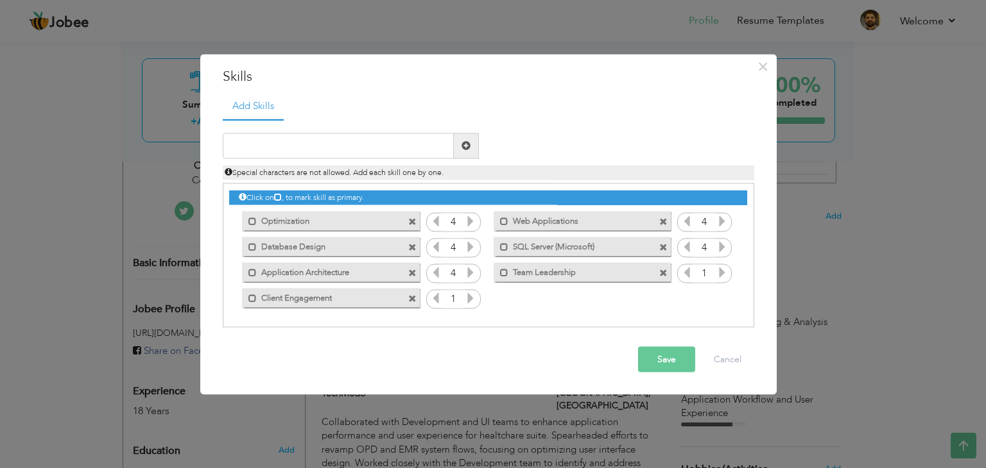
click at [723, 272] on icon at bounding box center [722, 272] width 12 height 12
click at [692, 275] on icon at bounding box center [687, 272] width 12 height 12
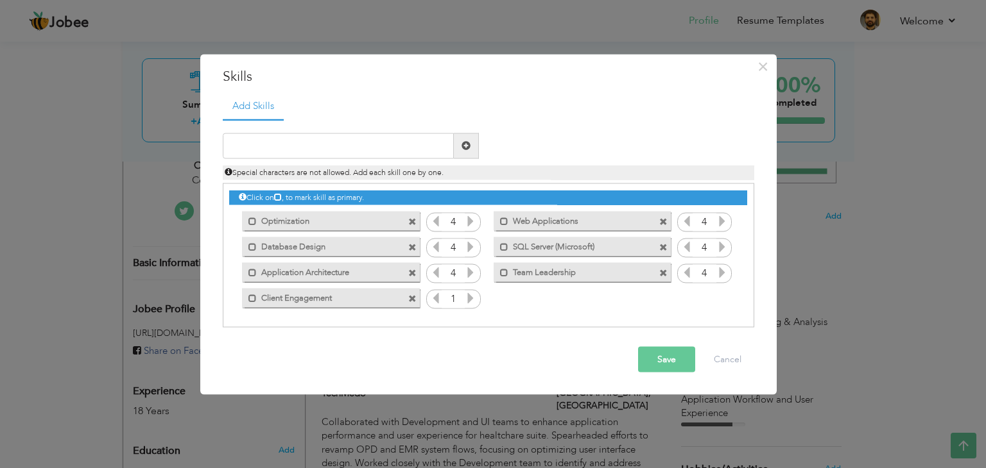
click at [466, 304] on icon at bounding box center [471, 298] width 12 height 12
click at [433, 301] on icon at bounding box center [436, 298] width 12 height 12
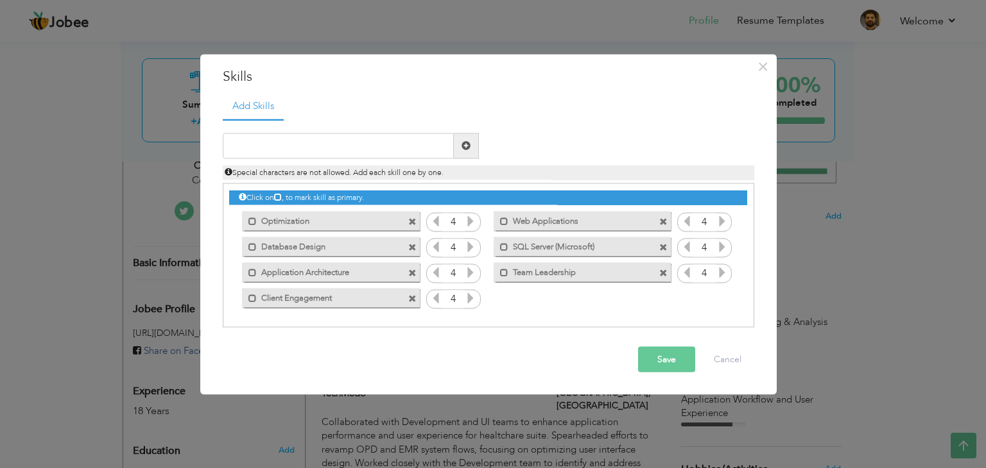
click at [667, 358] on button "Save" at bounding box center [666, 359] width 57 height 26
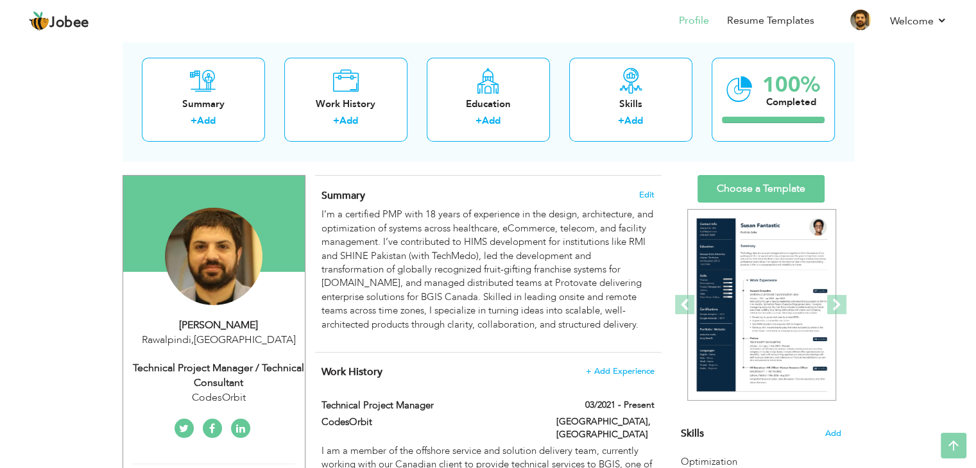
scroll to position [0, 0]
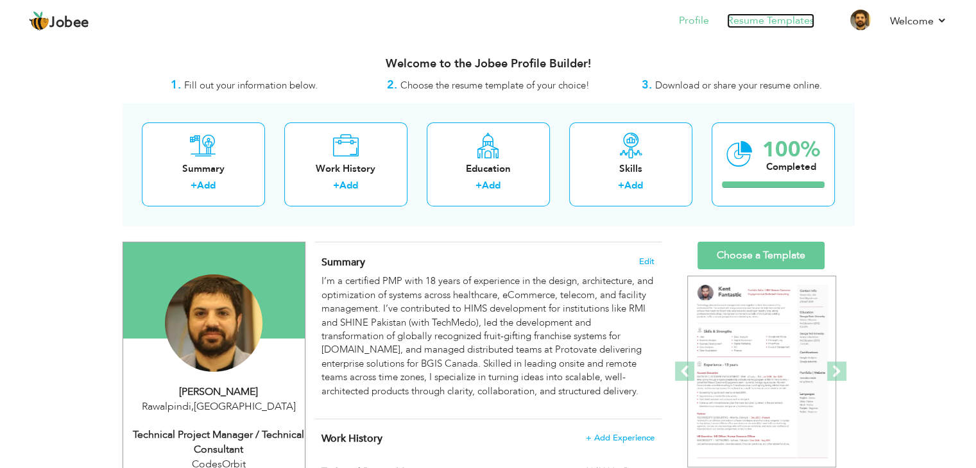
click at [770, 21] on link "Resume Templates" at bounding box center [770, 20] width 87 height 15
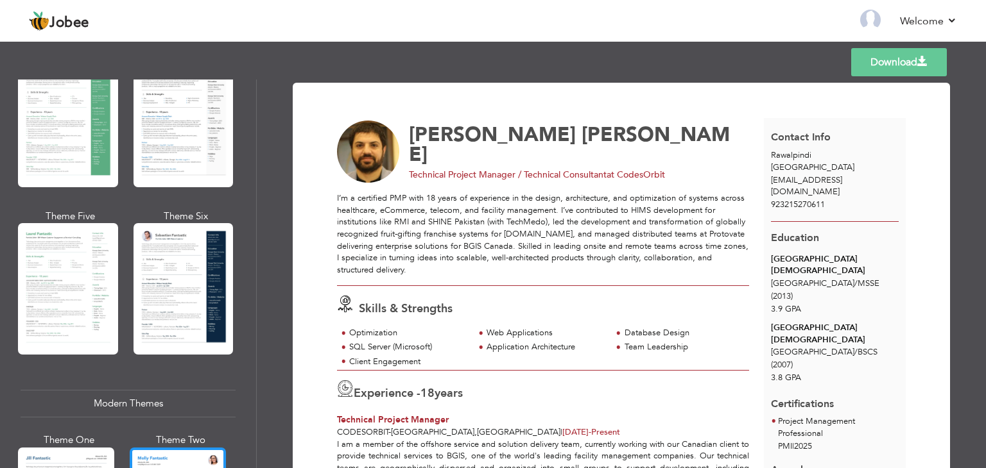
scroll to position [282, 0]
click at [175, 278] on div at bounding box center [183, 289] width 100 height 132
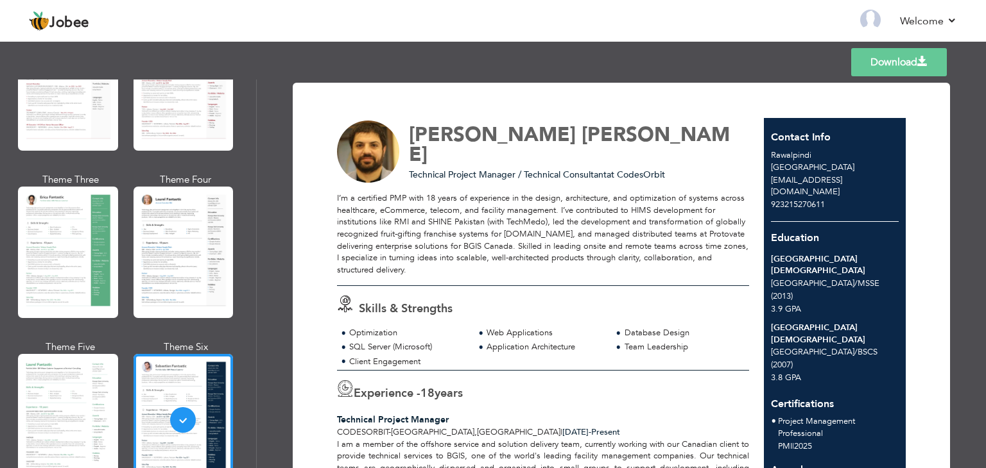
scroll to position [153, 0]
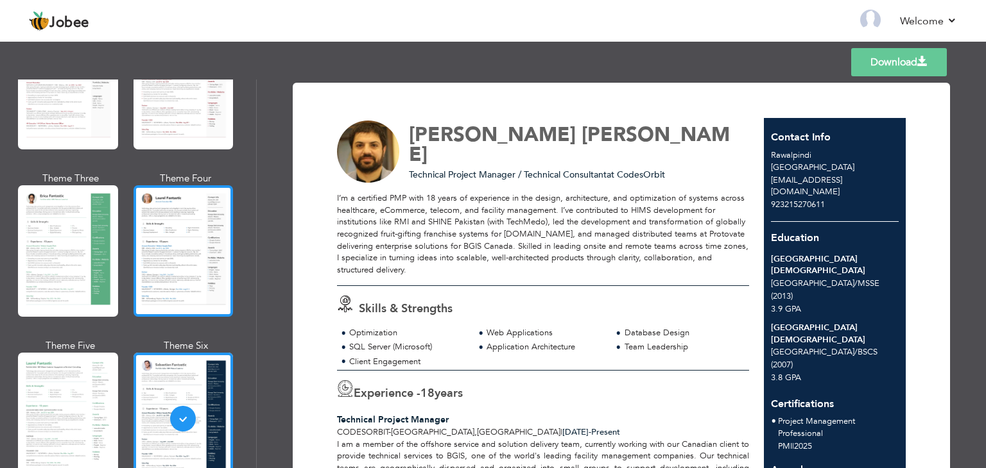
click at [177, 195] on div at bounding box center [183, 251] width 100 height 132
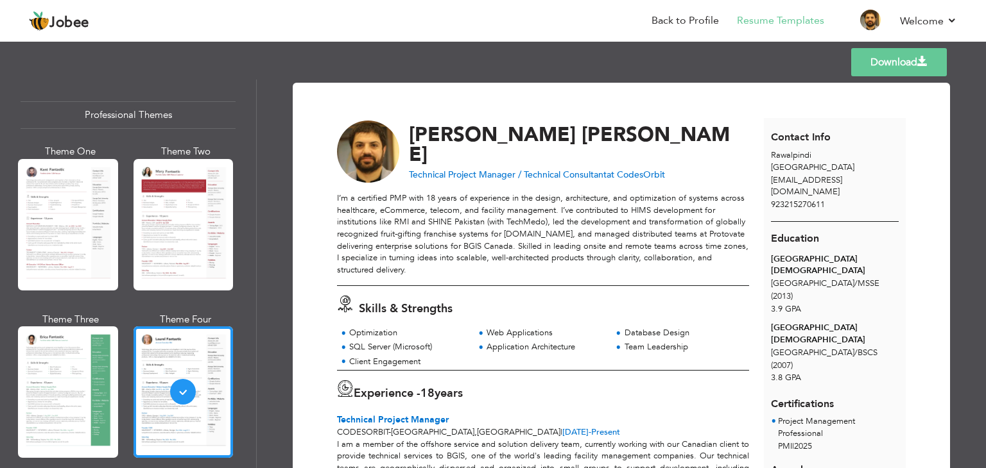
scroll to position [0, 0]
click at [896, 64] on link "Download" at bounding box center [899, 62] width 96 height 28
